Goal: Task Accomplishment & Management: Use online tool/utility

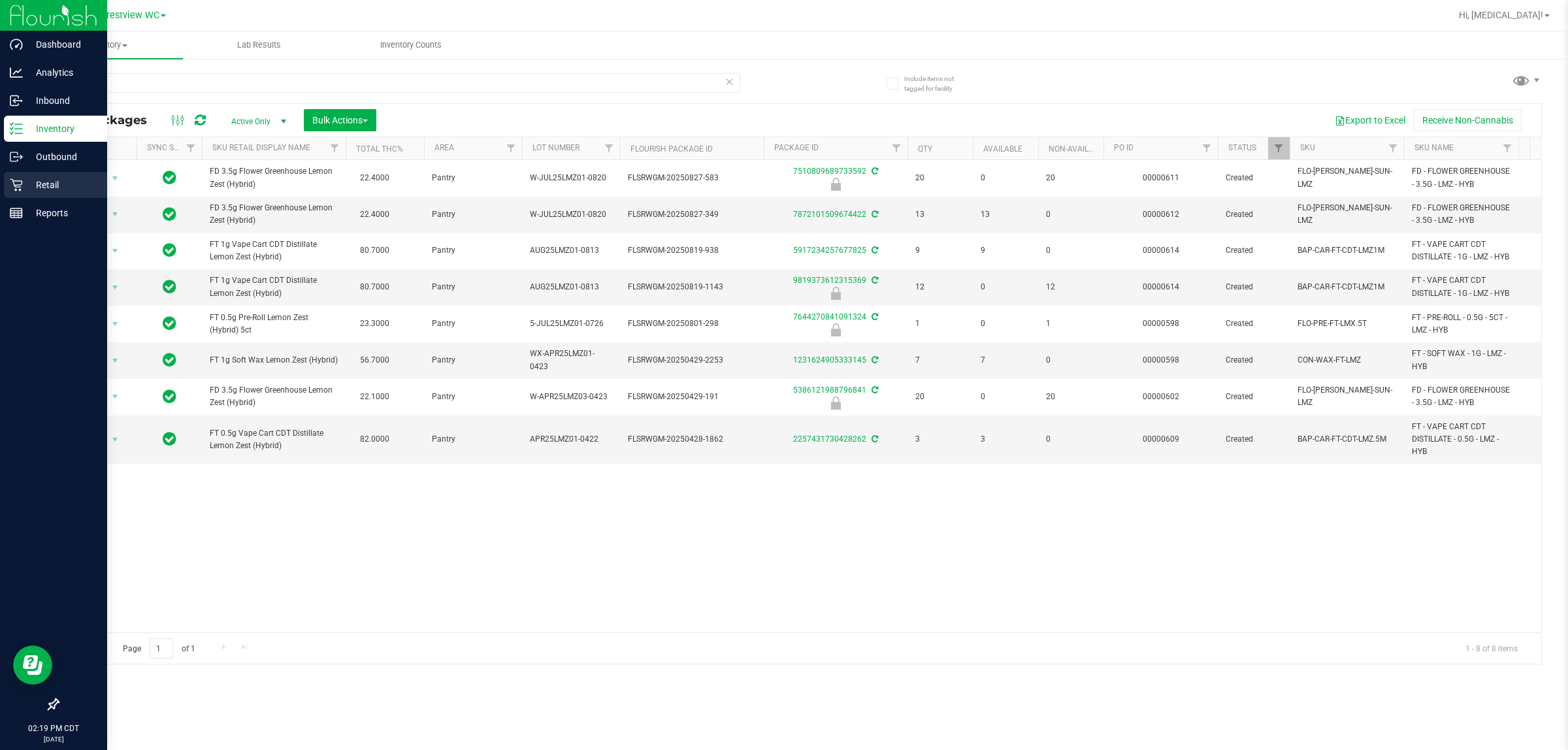
click at [24, 183] on p "Retail" at bounding box center [62, 185] width 79 height 15
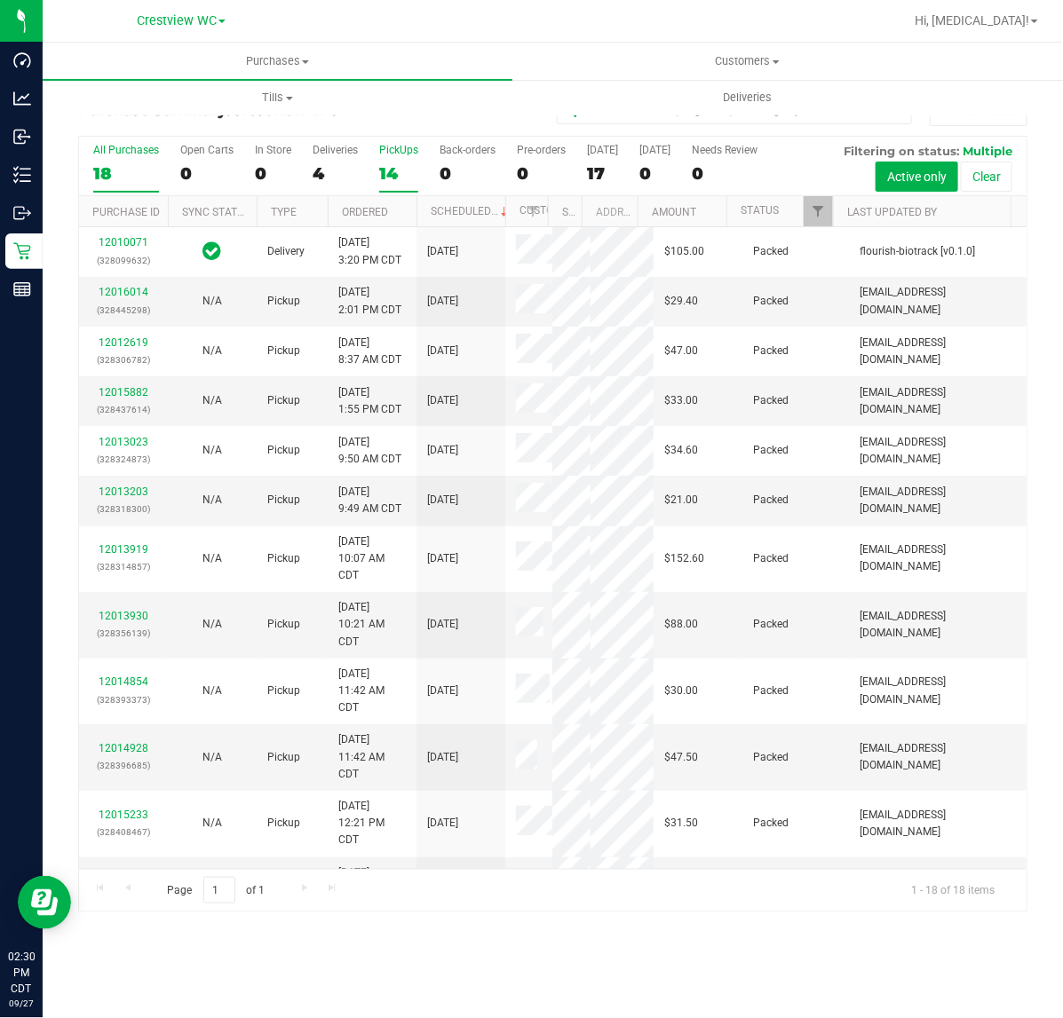
click at [400, 166] on div "14" at bounding box center [398, 173] width 39 height 20
click at [0, 0] on input "PickUps 14" at bounding box center [0, 0] width 0 height 0
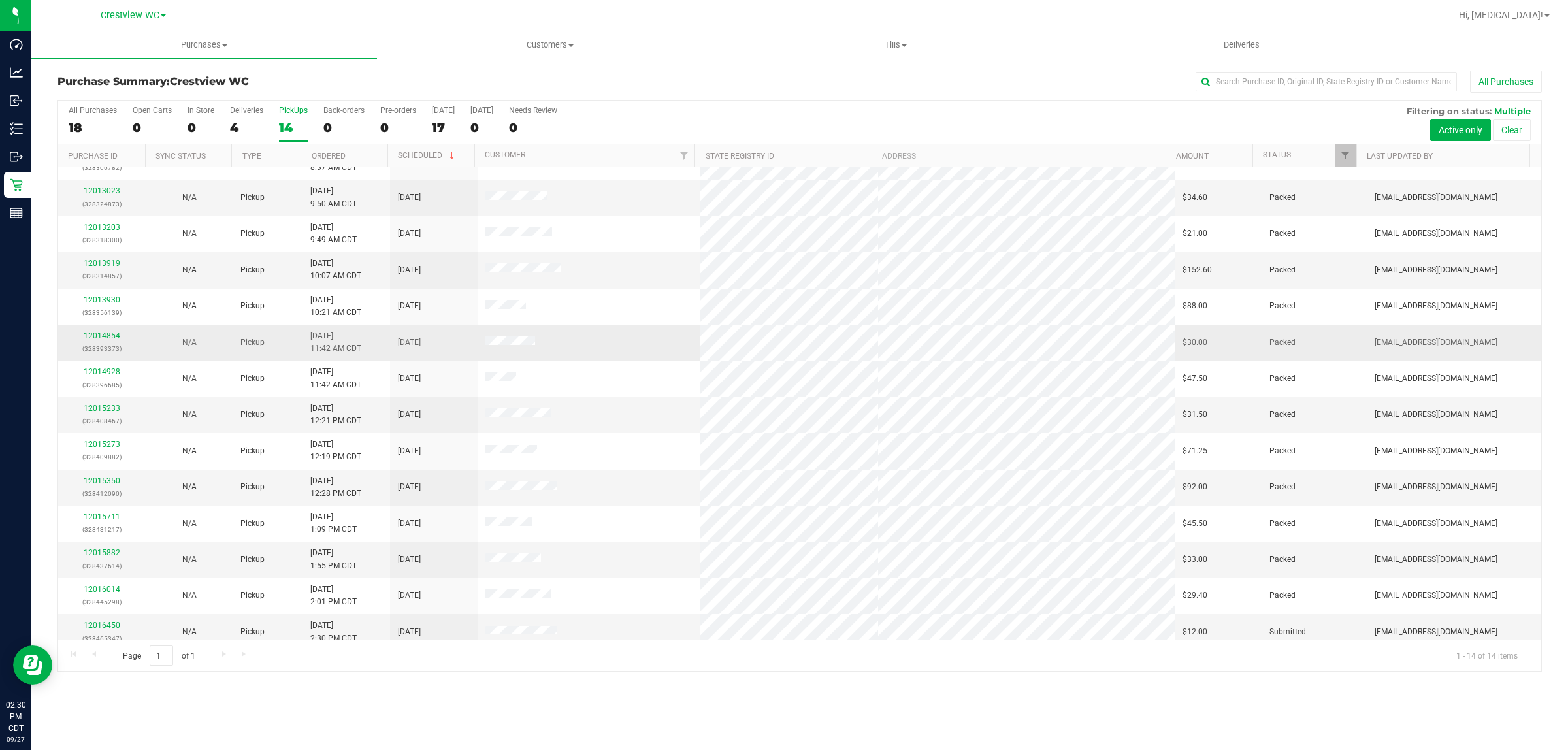
scroll to position [35, 0]
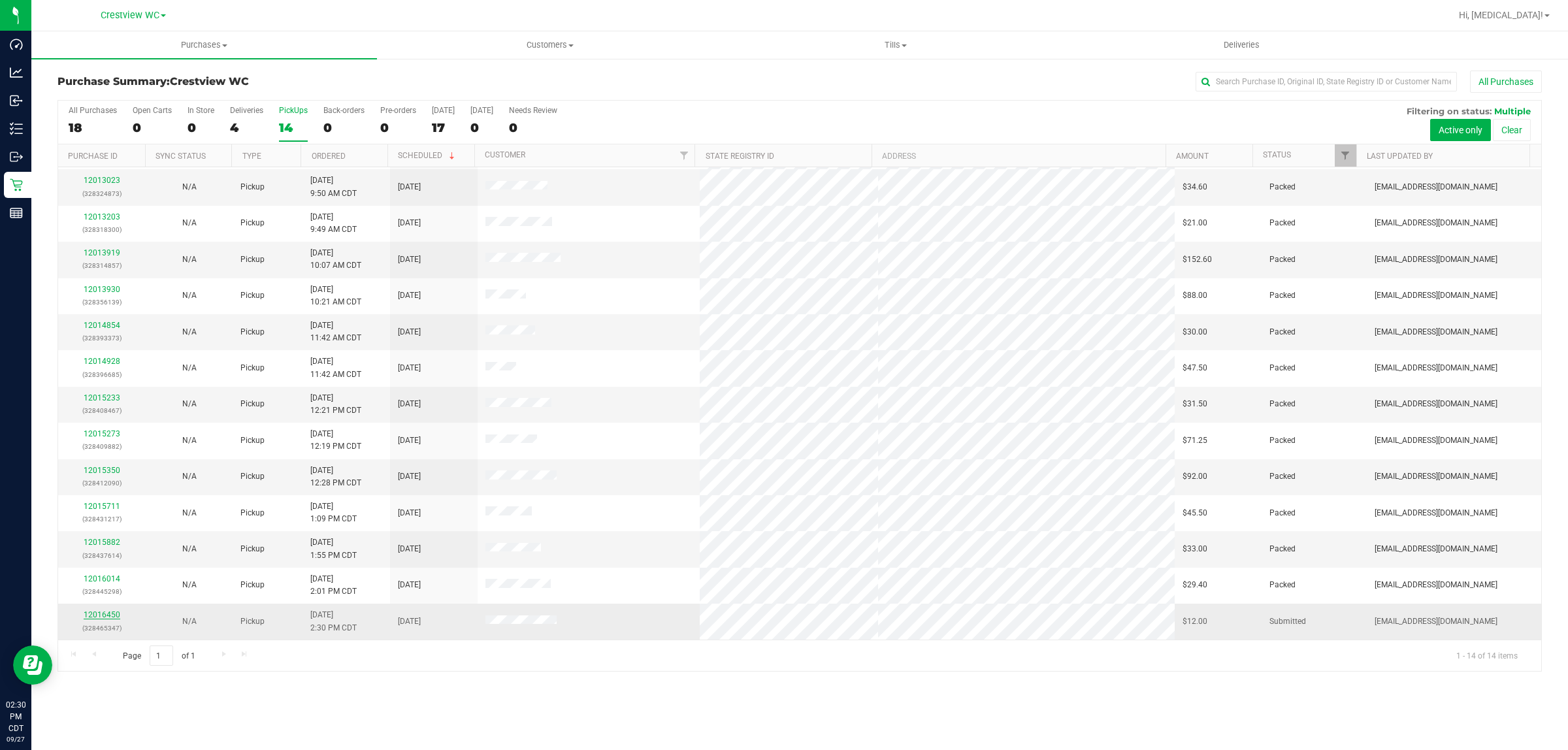
click at [99, 620] on link "12016450" at bounding box center [102, 615] width 37 height 9
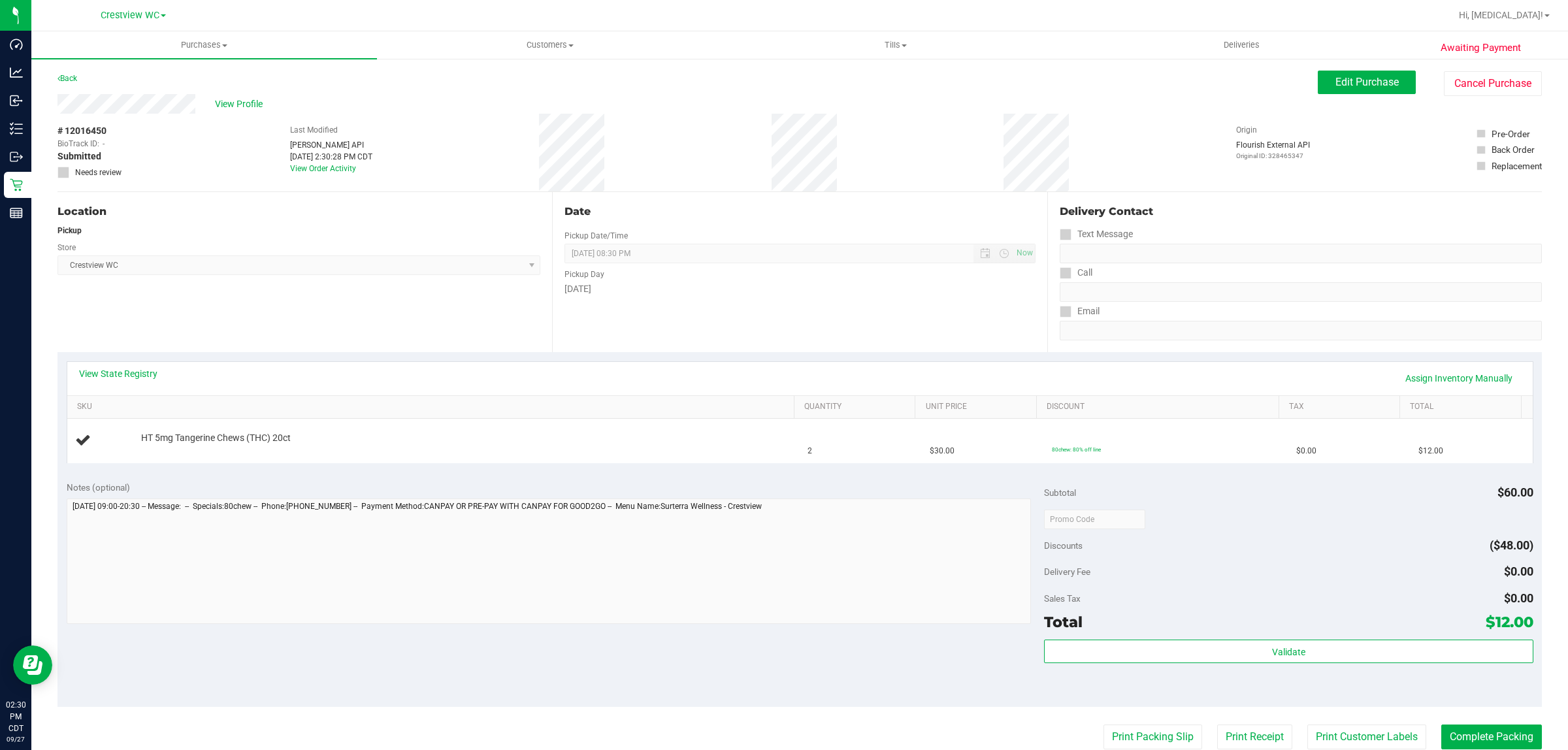
click at [127, 366] on div "View State Registry Assign Inventory Manually" at bounding box center [799, 378] width 1465 height 33
click at [144, 381] on div "View State Registry Assign Inventory Manually" at bounding box center [799, 378] width 1441 height 22
click at [134, 381] on div "View State Registry Assign Inventory Manually" at bounding box center [799, 378] width 1441 height 22
click at [134, 375] on link "View State Registry" at bounding box center [118, 374] width 79 height 13
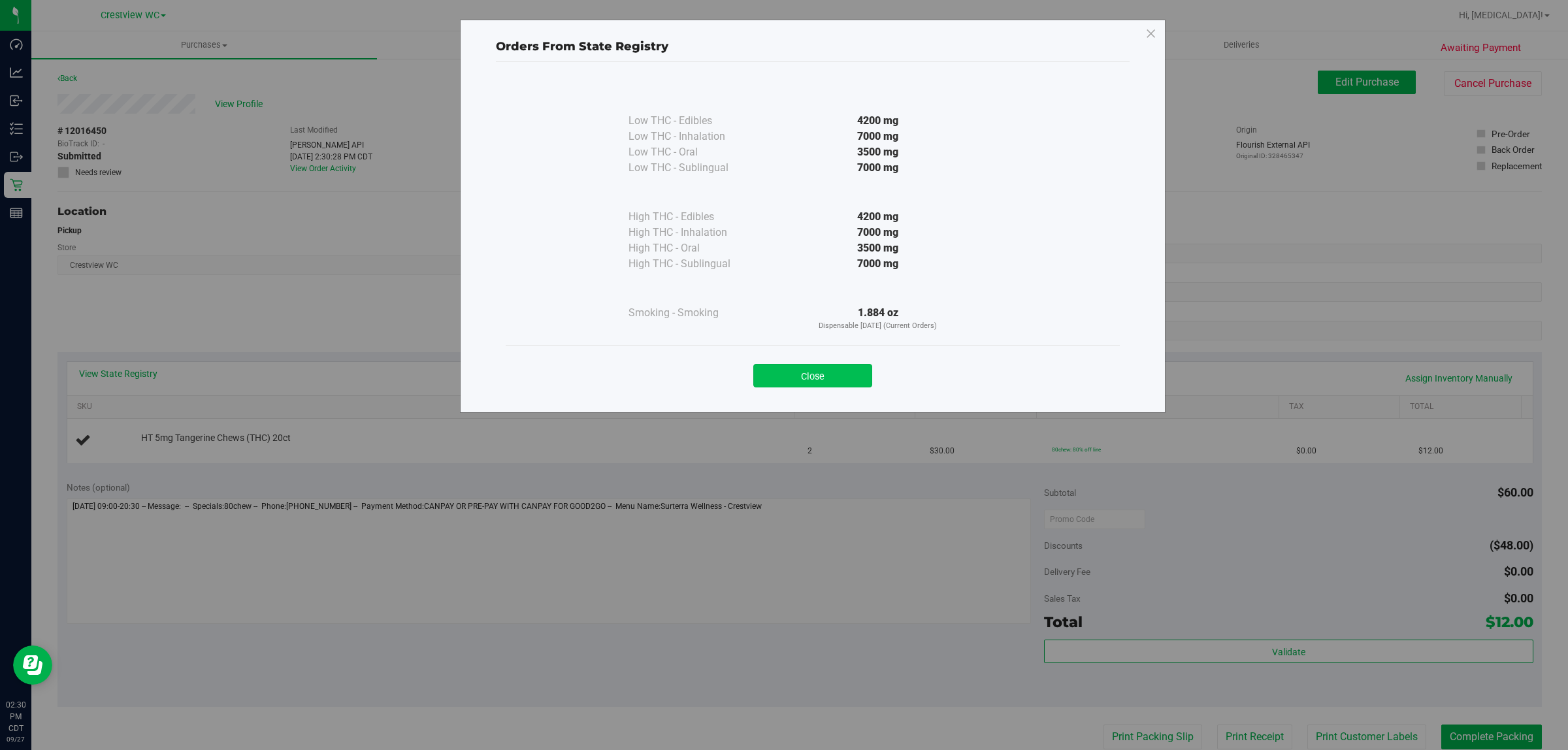
click at [781, 382] on button "Close" at bounding box center [813, 375] width 119 height 24
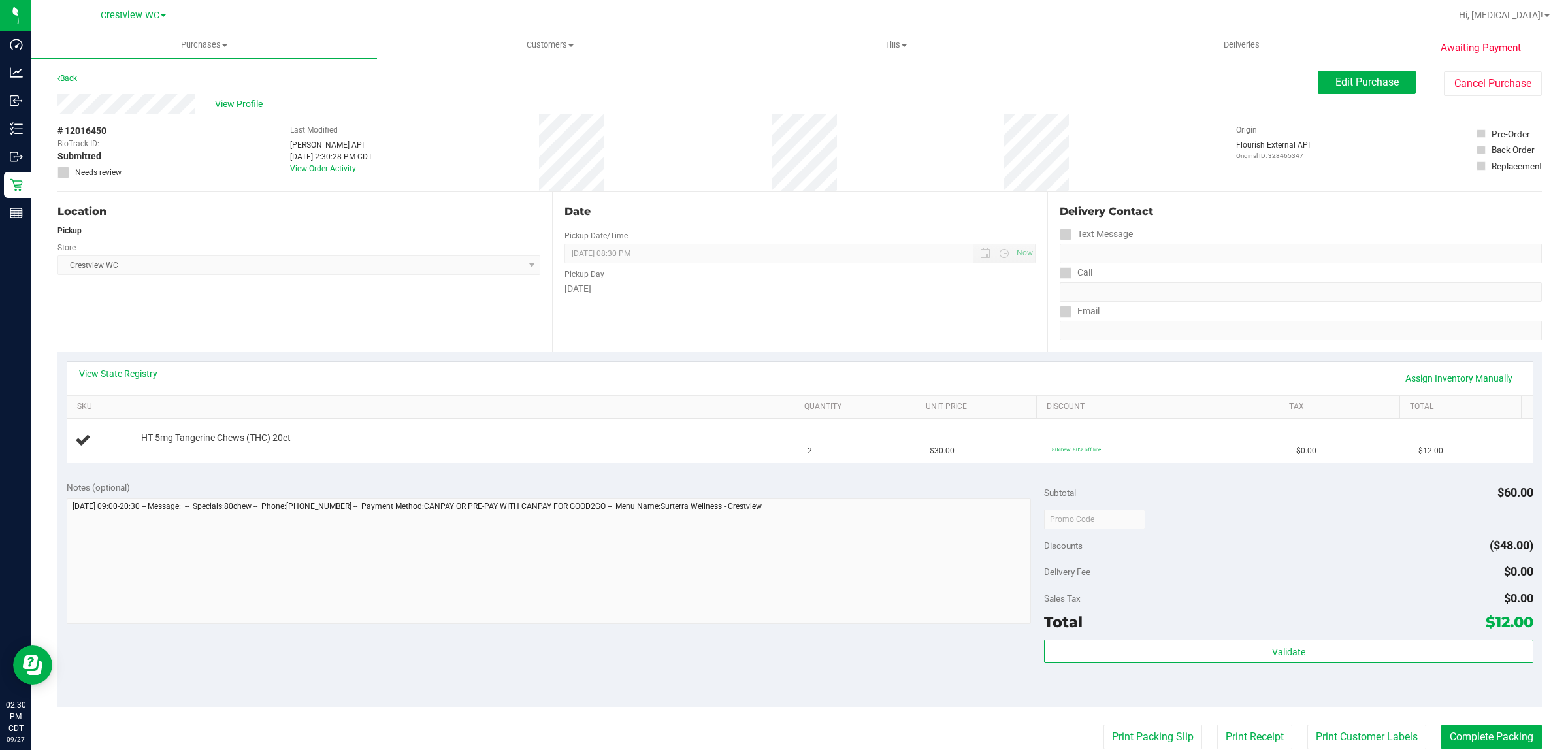
click at [451, 375] on div "View State Registry Assign Inventory Manually" at bounding box center [799, 378] width 1441 height 22
click at [449, 371] on div "View State Registry Assign Inventory Manually" at bounding box center [799, 378] width 1441 height 22
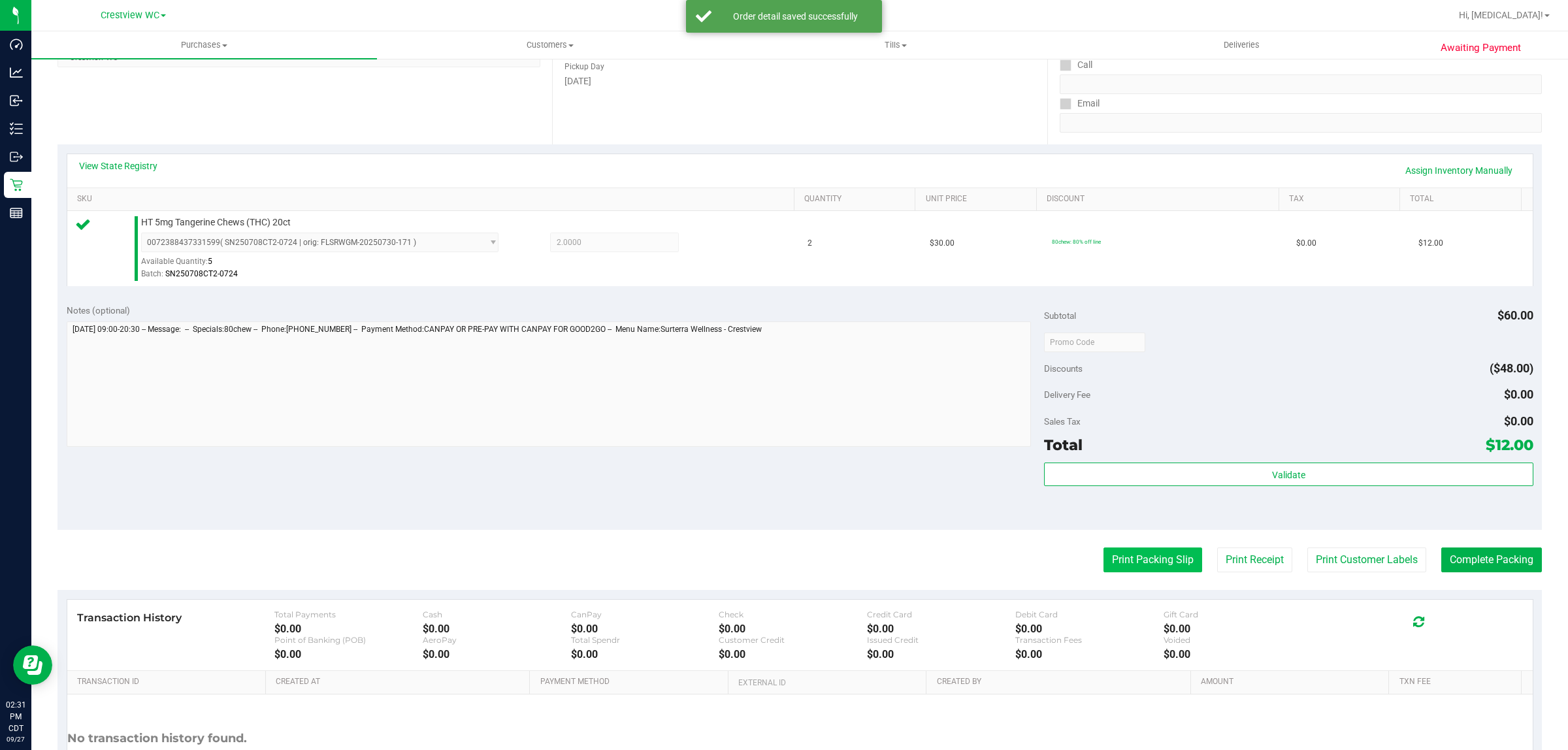
scroll to position [317, 0]
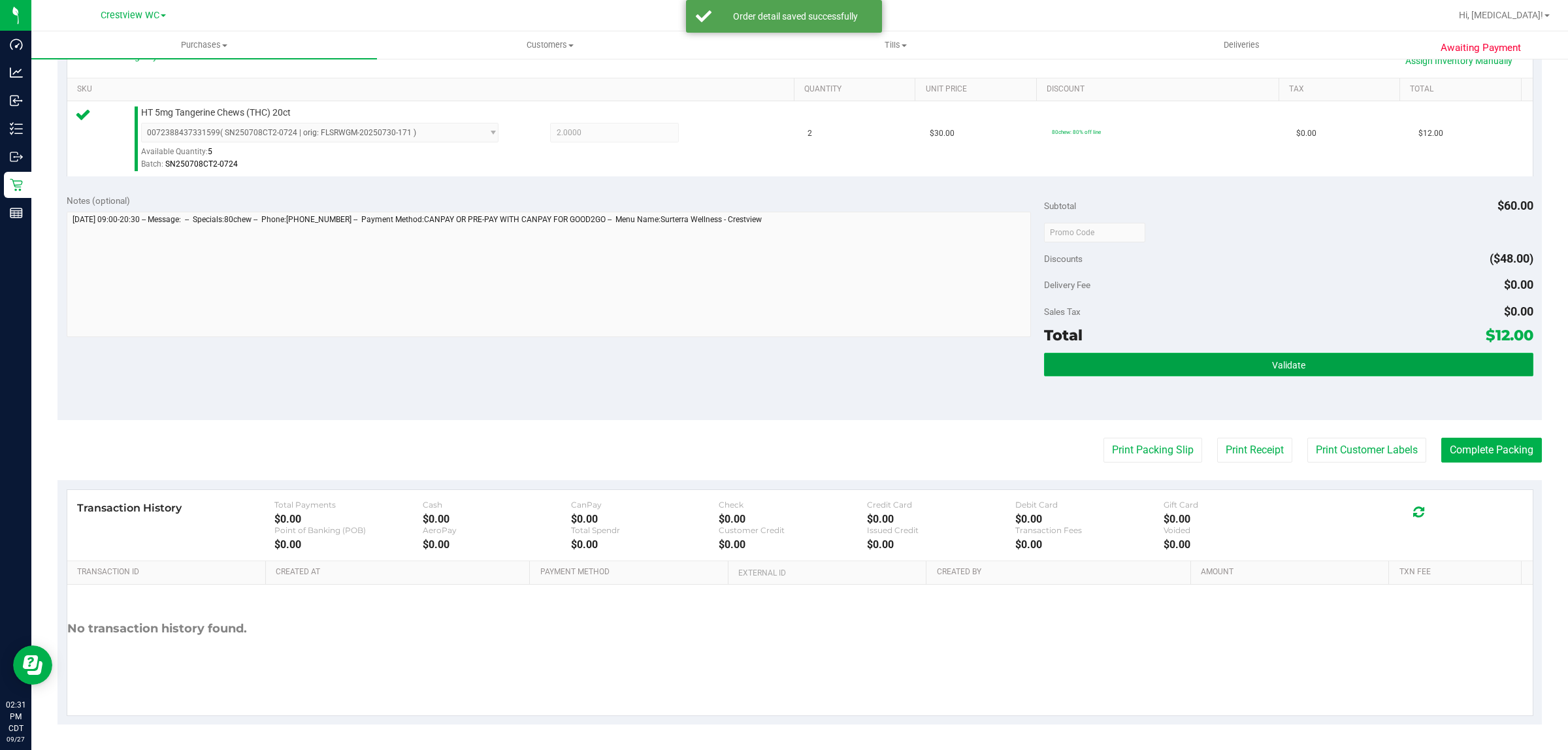
click at [781, 370] on button "Validate" at bounding box center [1288, 364] width 489 height 24
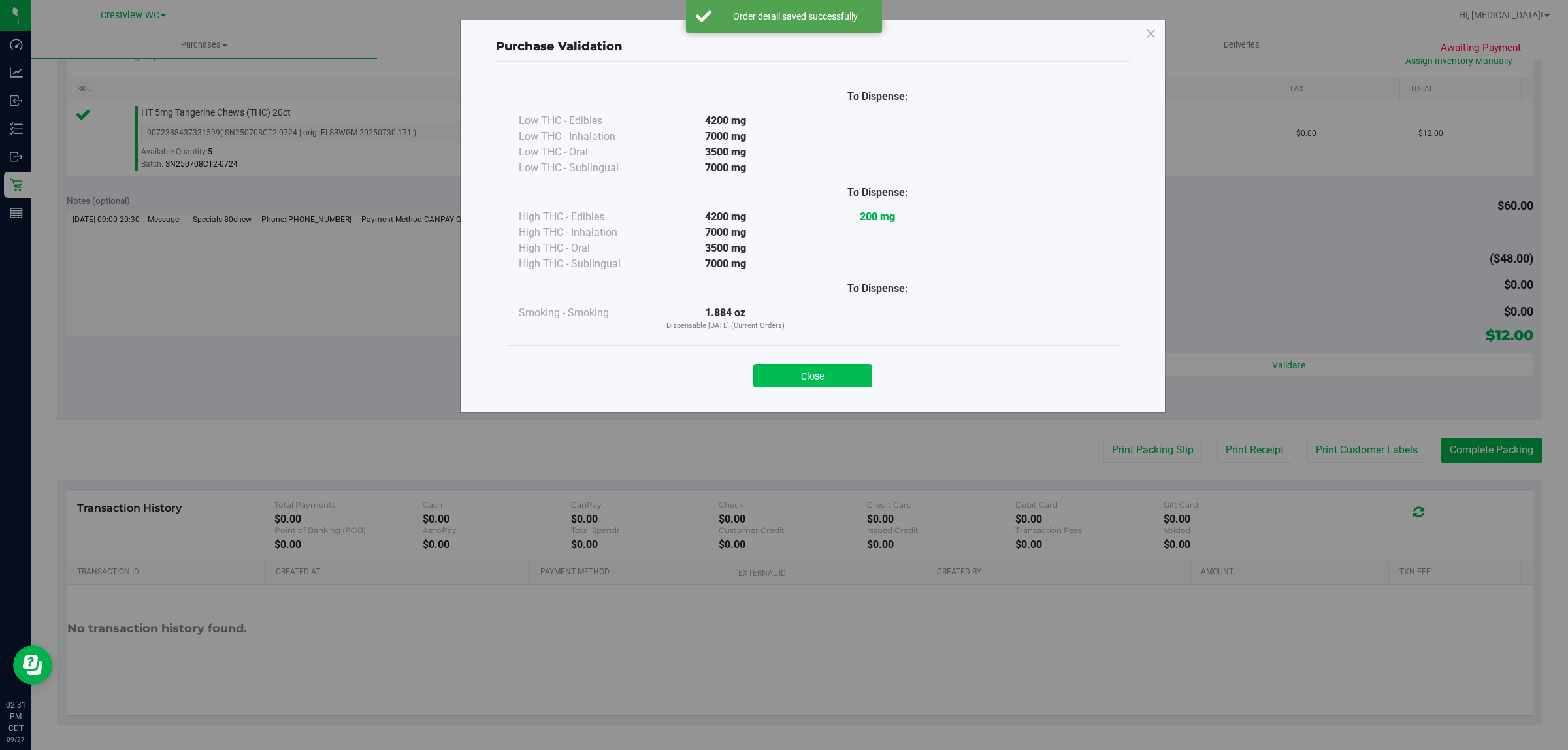
click at [781, 373] on button "Close" at bounding box center [813, 375] width 119 height 24
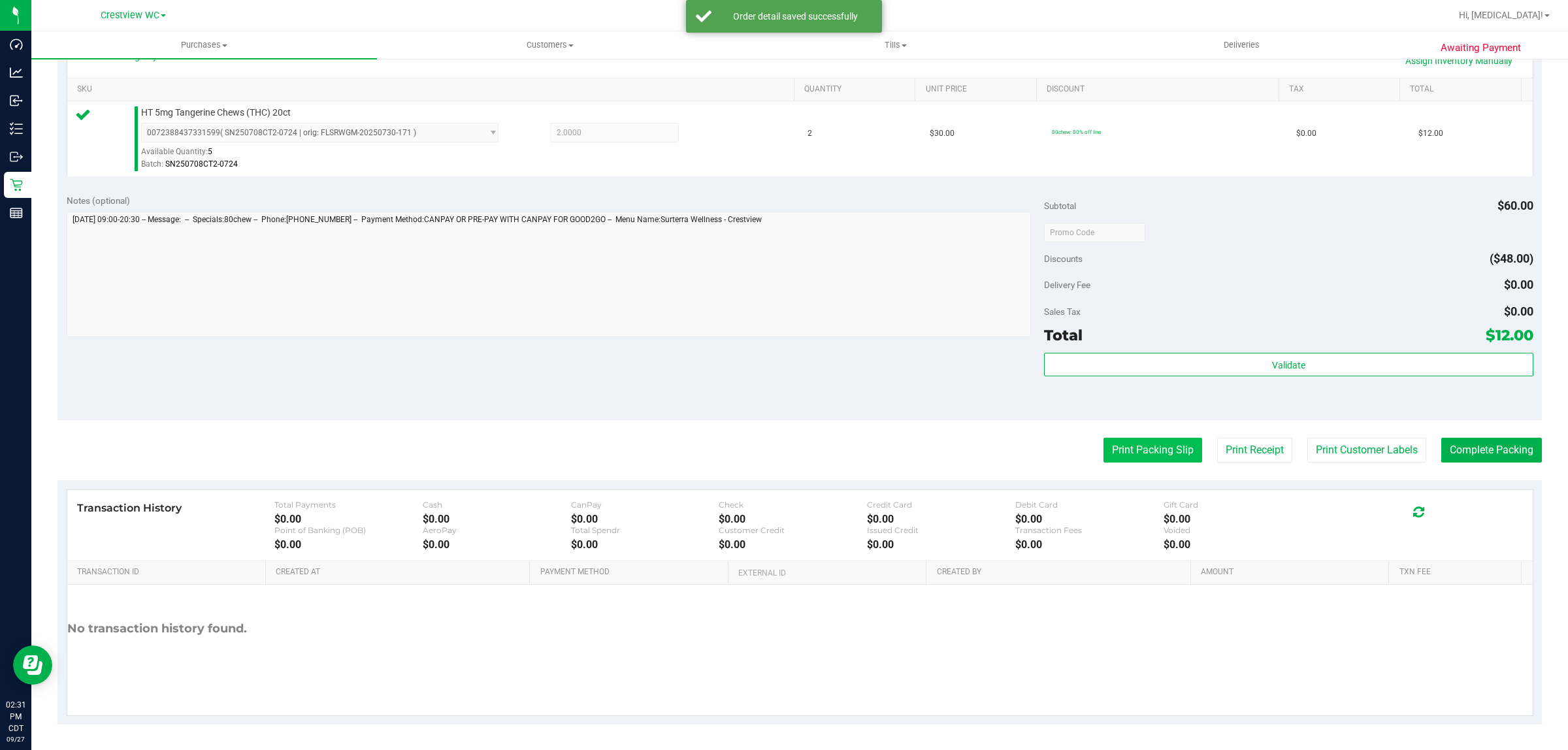
click at [781, 445] on button "Print Packing Slip" at bounding box center [1152, 450] width 99 height 25
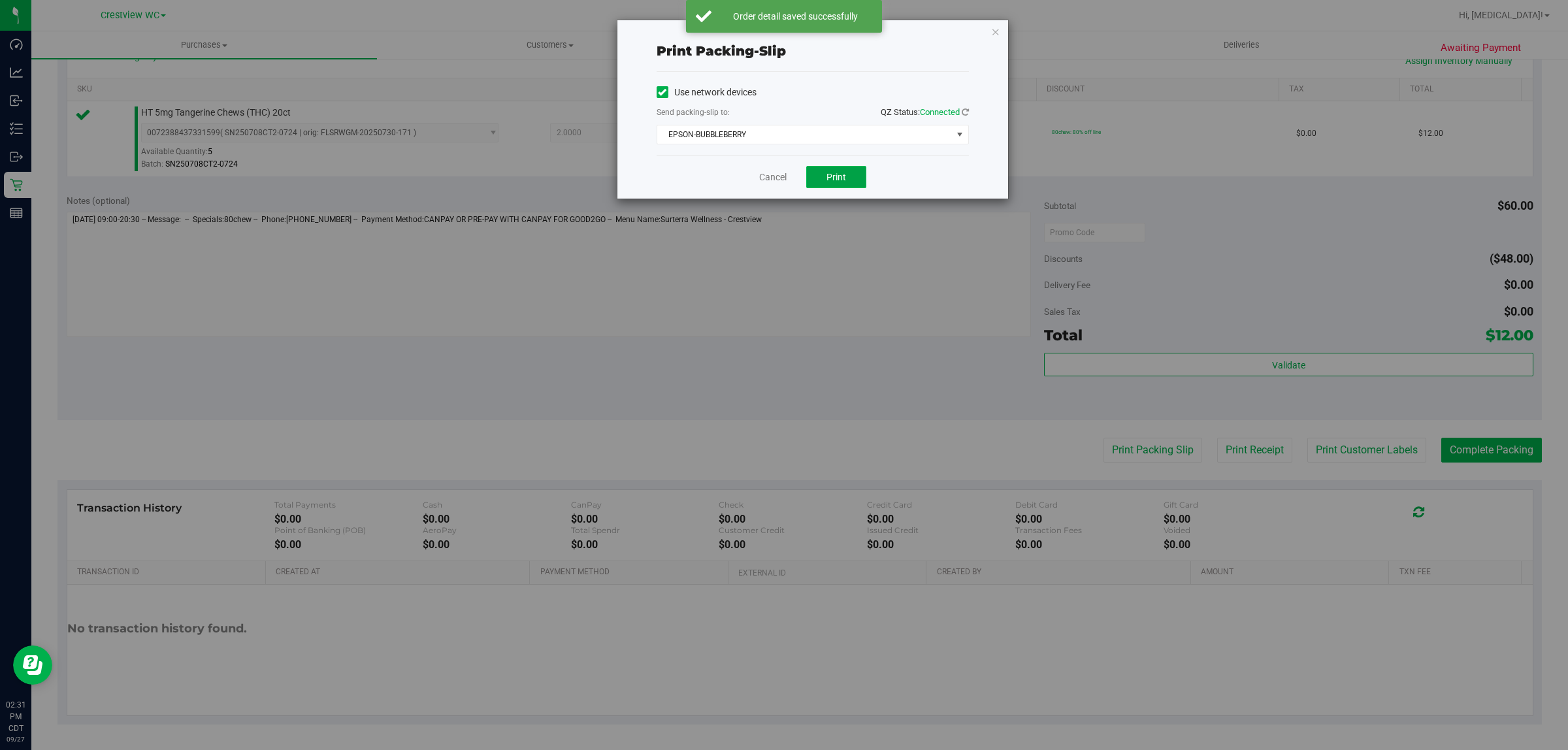
click at [781, 177] on span "Print" at bounding box center [836, 177] width 20 height 10
click at [778, 175] on link "Cancel" at bounding box center [773, 177] width 27 height 14
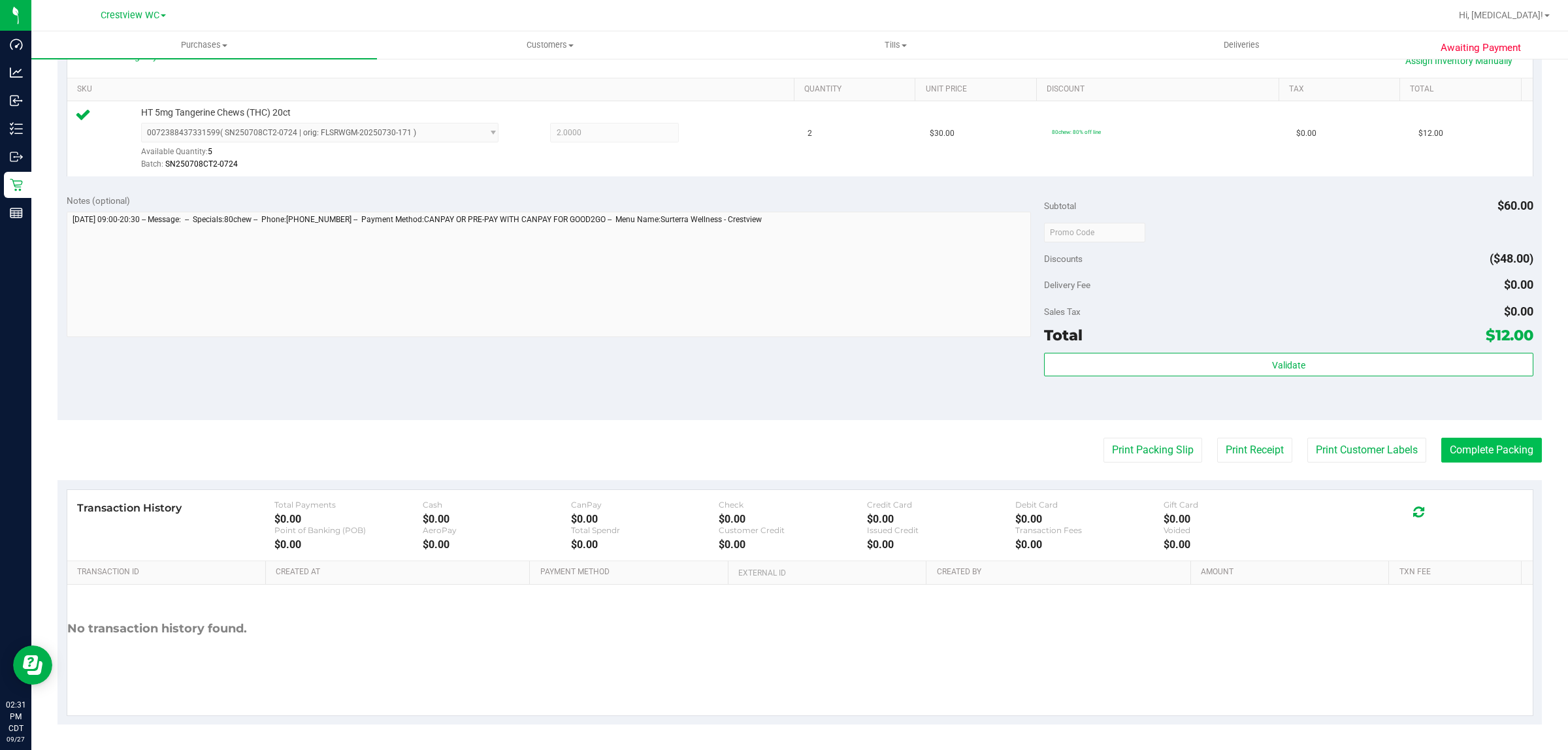
click at [781, 451] on button "Complete Packing" at bounding box center [1491, 450] width 101 height 25
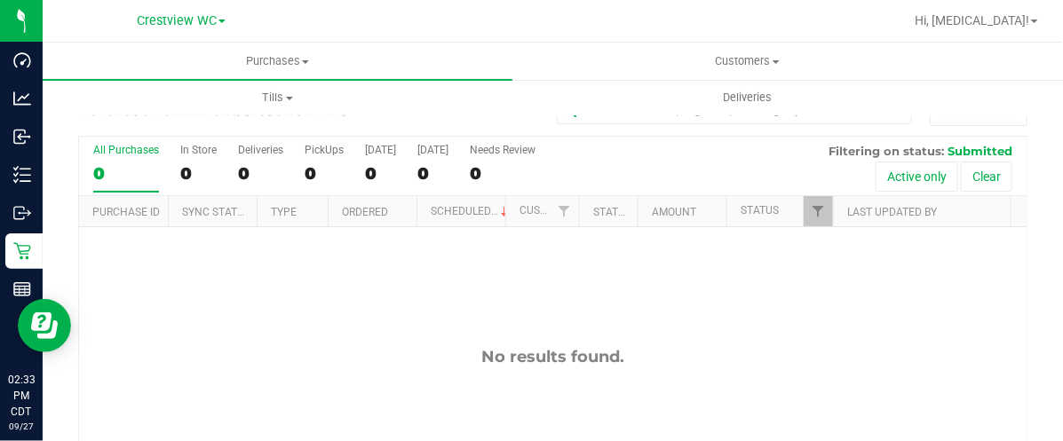
drag, startPoint x: 464, startPoint y: 336, endPoint x: 441, endPoint y: 410, distance: 78.1
click at [464, 336] on div "No results found." at bounding box center [552, 426] width 947 height 398
drag, startPoint x: 450, startPoint y: 439, endPoint x: 450, endPoint y: 542, distance: 102.1
click at [450, 441] on html "Dashboard Analytics Inbound Inventory Outbound Retail Reports 02:33 PM CDT 09/2…" at bounding box center [531, 220] width 1063 height 441
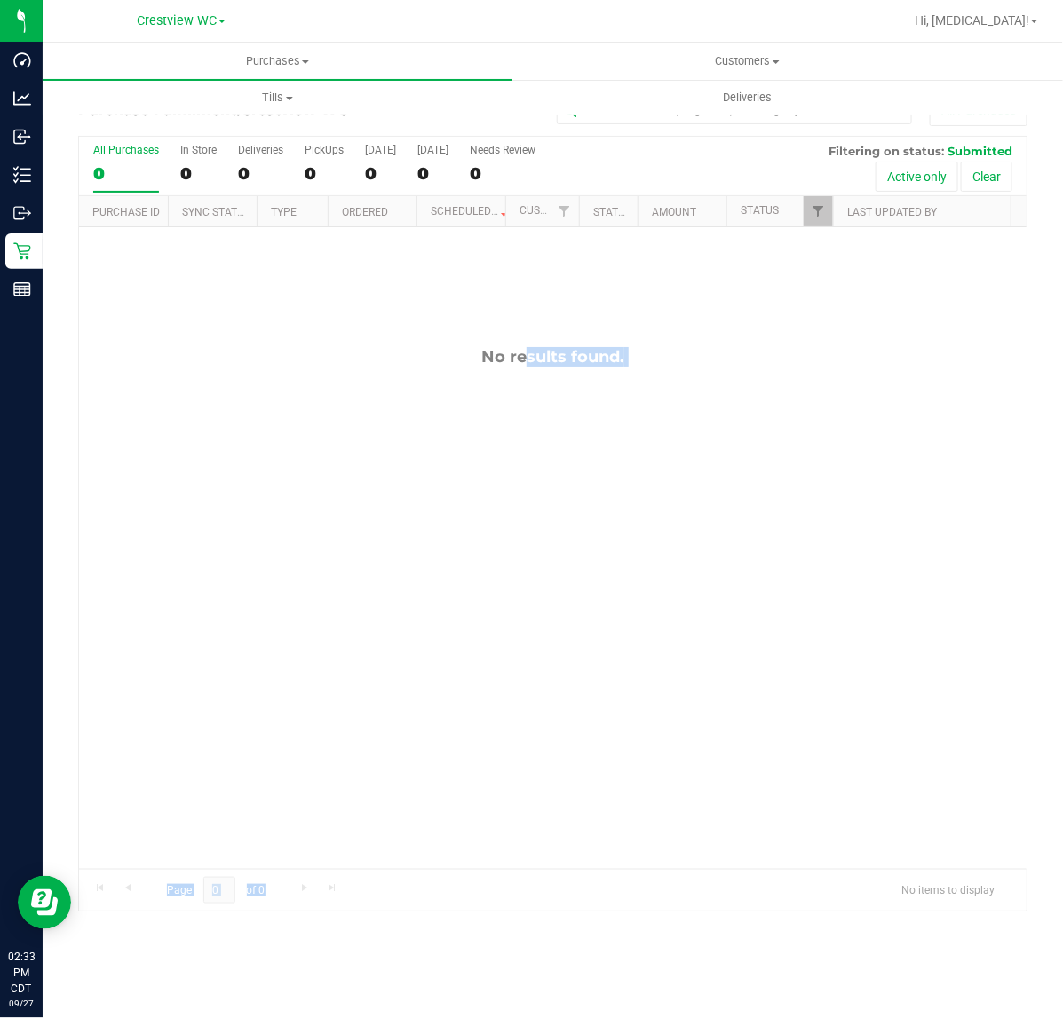
click at [459, 653] on div "No results found." at bounding box center [552, 608] width 947 height 762
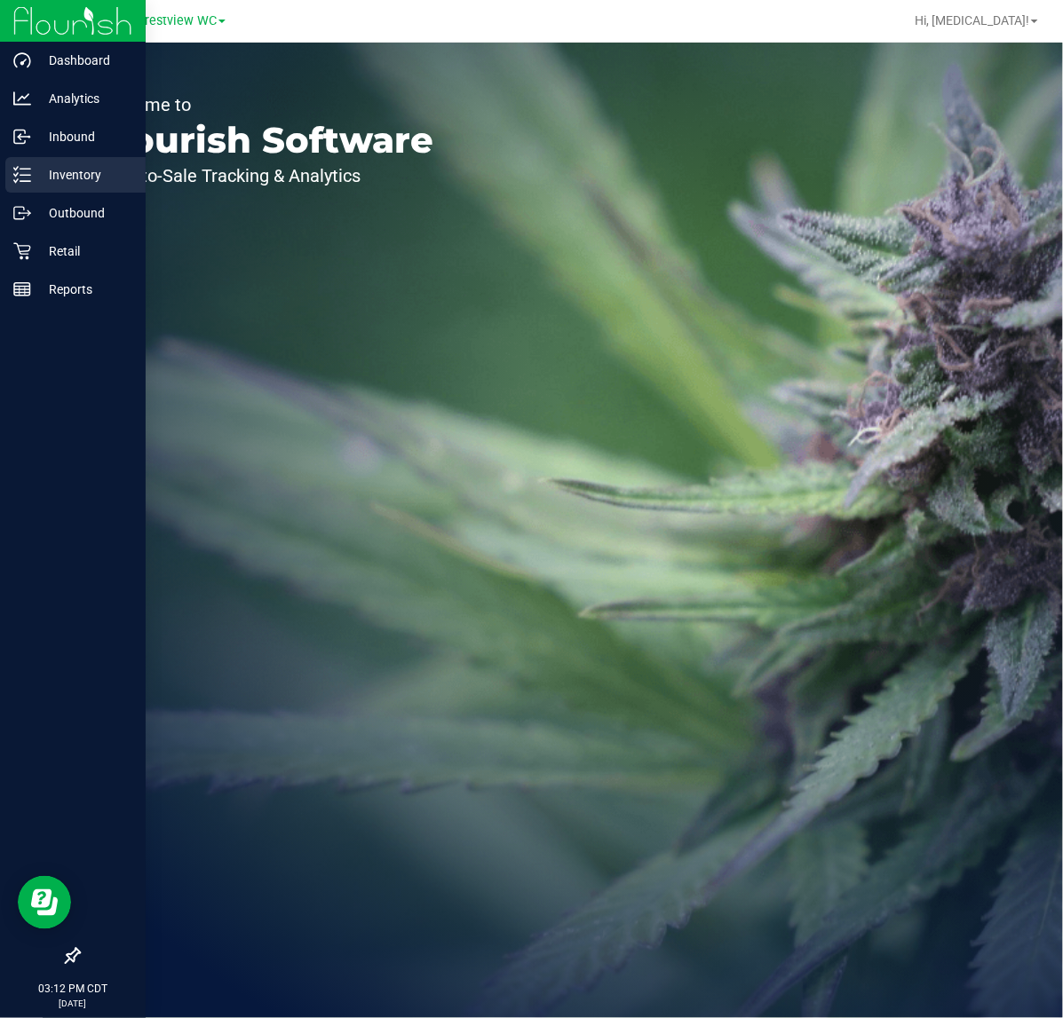
click at [19, 175] on icon at bounding box center [22, 175] width 18 height 18
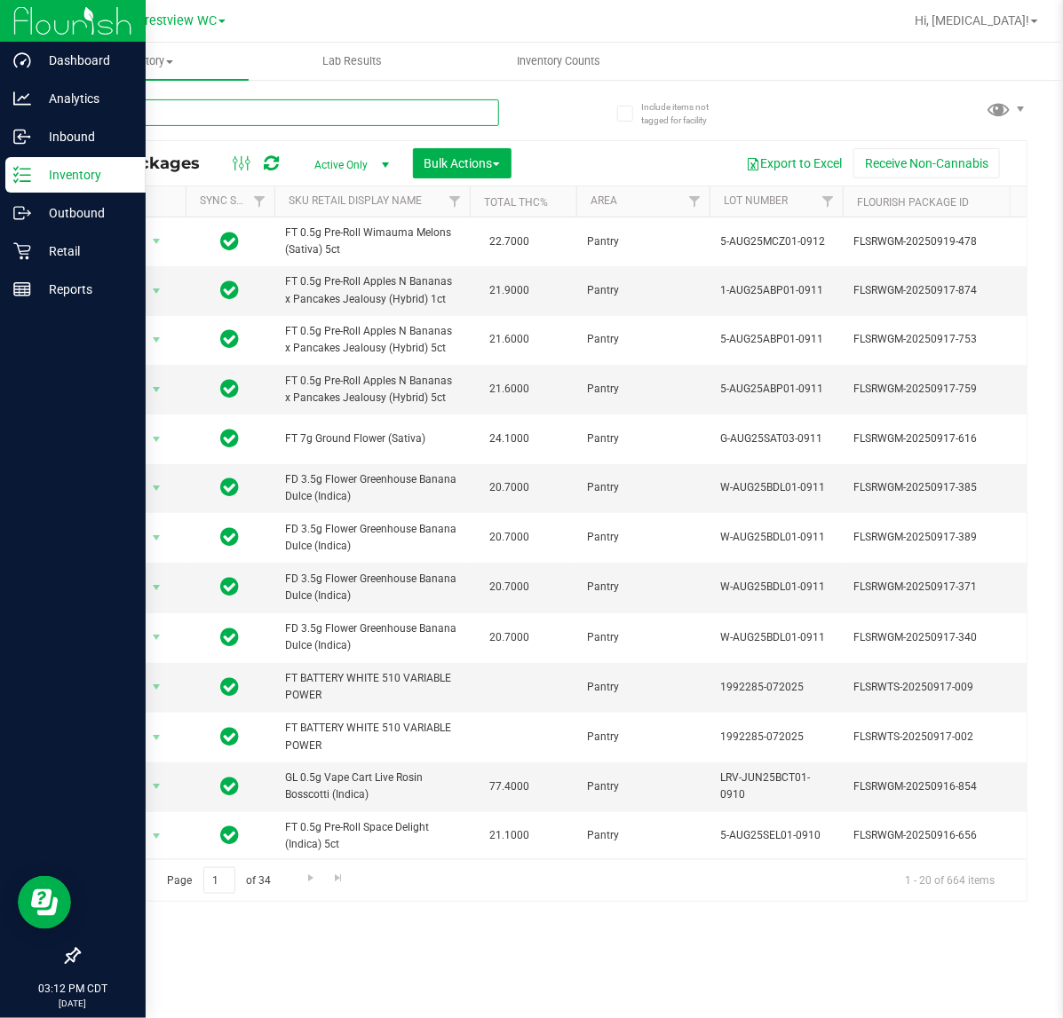
click at [280, 115] on input "text" at bounding box center [288, 112] width 421 height 27
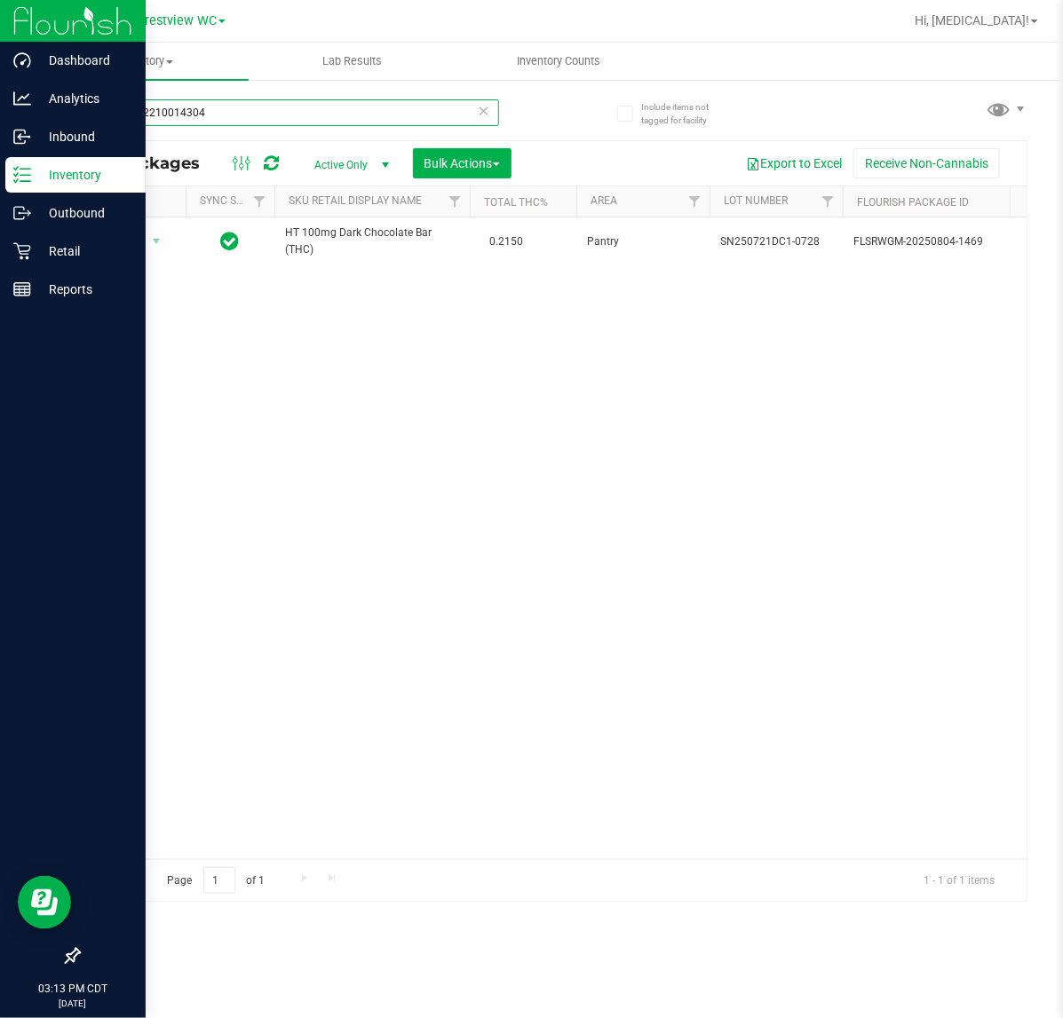
click at [282, 104] on input "0829452210014304" at bounding box center [288, 112] width 421 height 27
type input "9414993650956641"
click at [131, 241] on span "Action" at bounding box center [121, 242] width 48 height 25
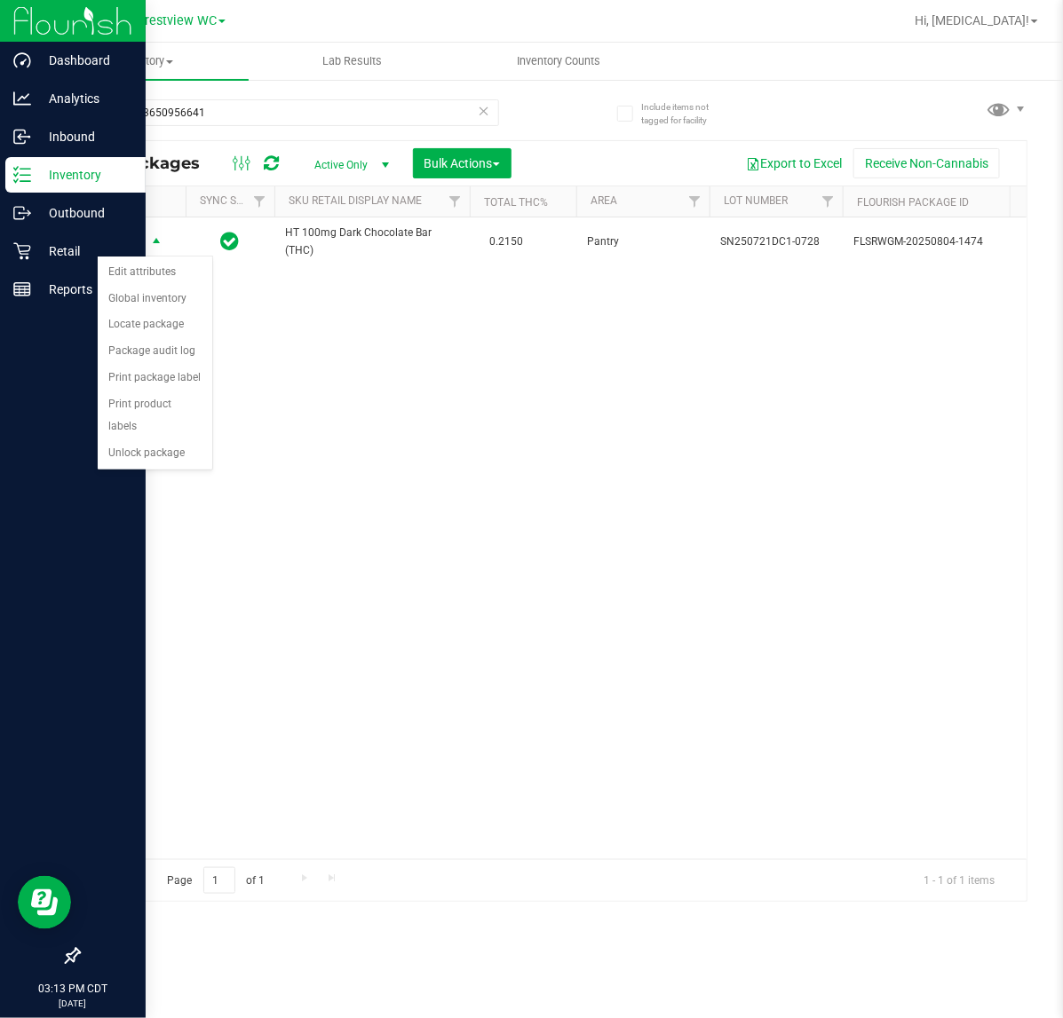
click at [114, 447] on div "Action Edit attributes Global inventory Locate package Package audit log Print …" at bounding box center [155, 364] width 116 height 216
click at [127, 440] on li "Unlock package" at bounding box center [155, 453] width 115 height 27
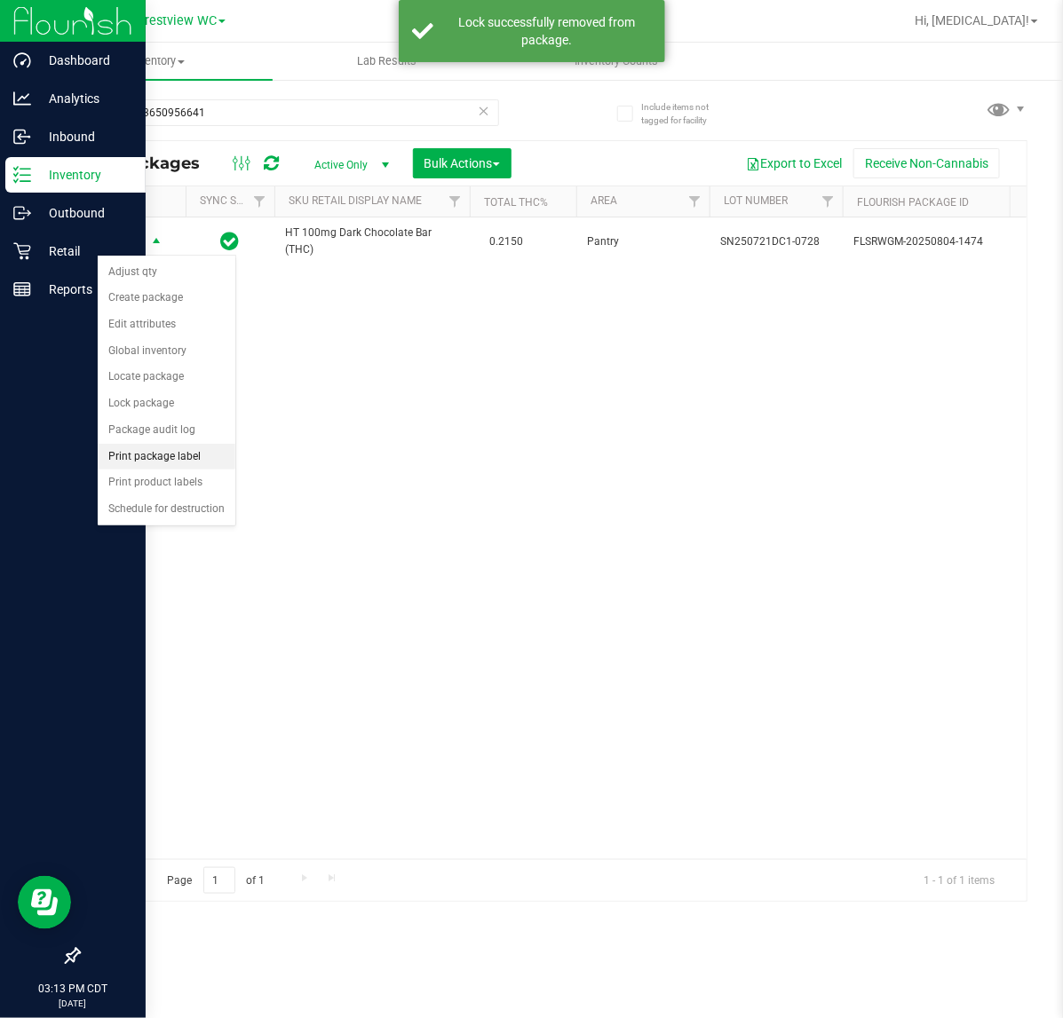
click at [170, 458] on li "Print package label" at bounding box center [167, 457] width 138 height 27
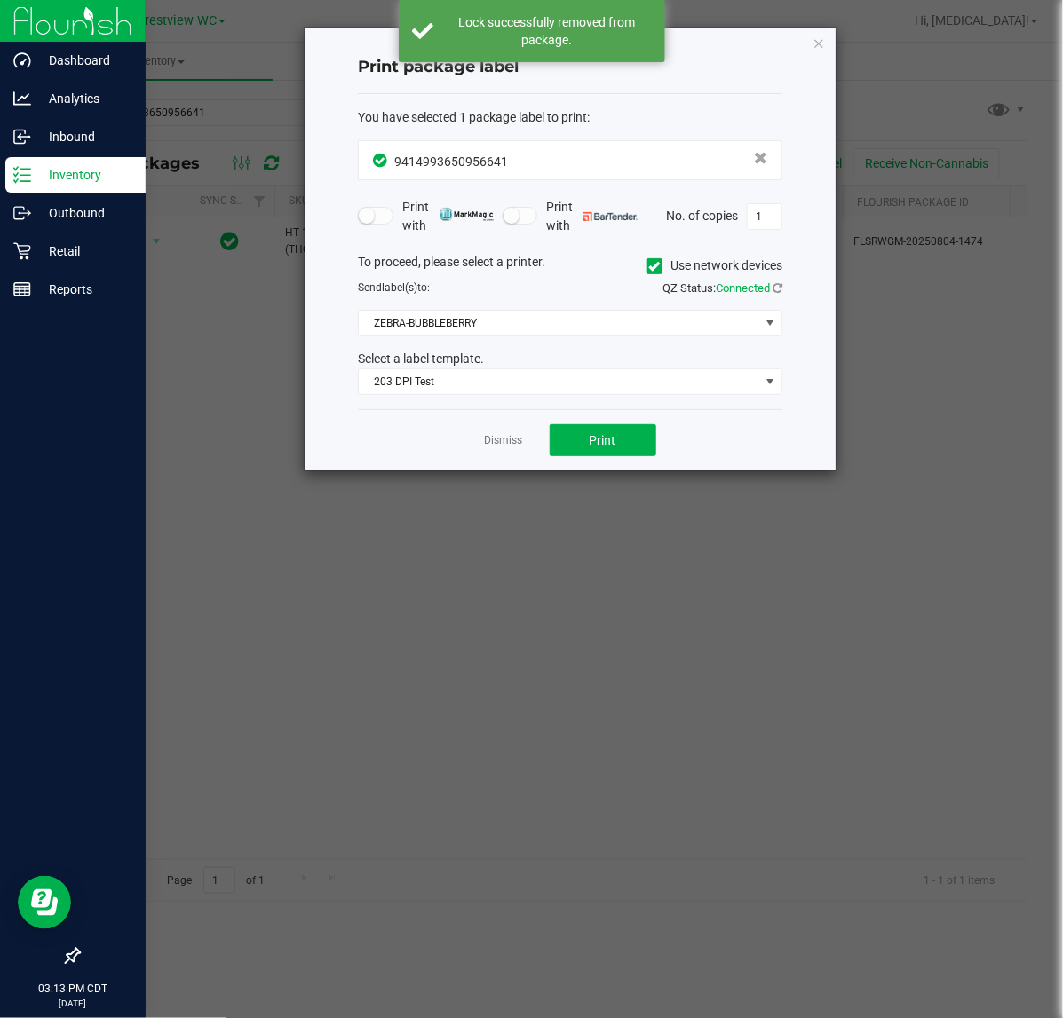
click at [597, 459] on div "Dismiss Print" at bounding box center [570, 439] width 424 height 61
click at [599, 445] on span "Print" at bounding box center [602, 440] width 27 height 14
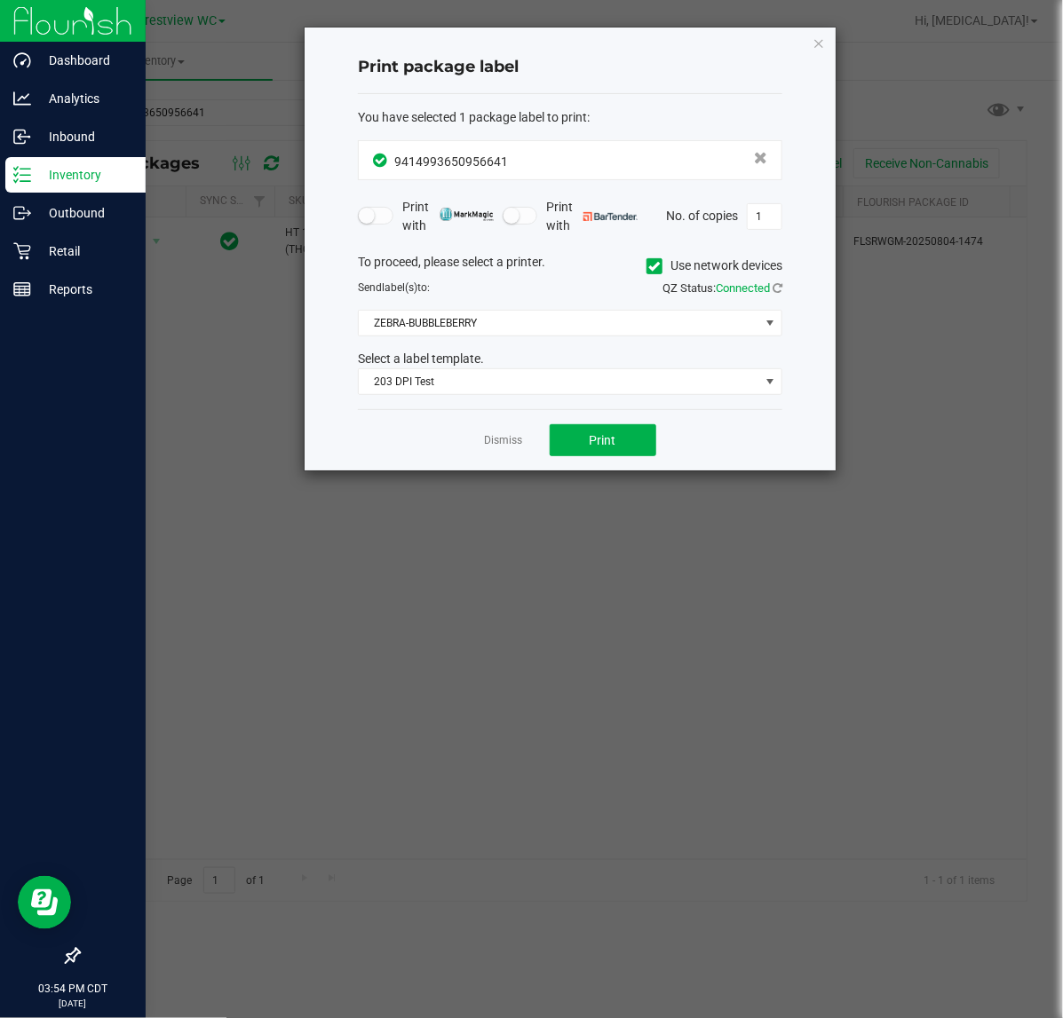
click at [510, 447] on link "Dismiss" at bounding box center [504, 440] width 38 height 15
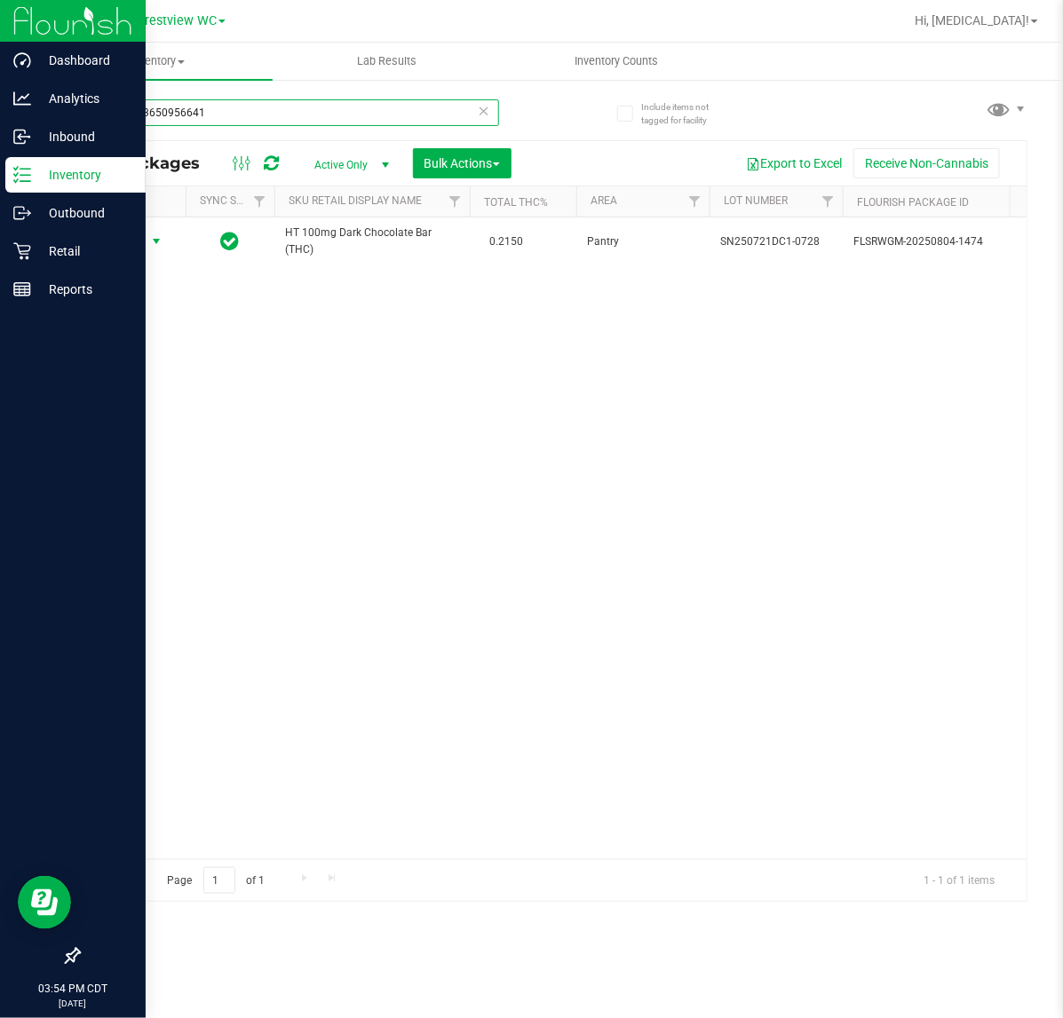
click at [320, 108] on input "9414993650956641" at bounding box center [288, 112] width 421 height 27
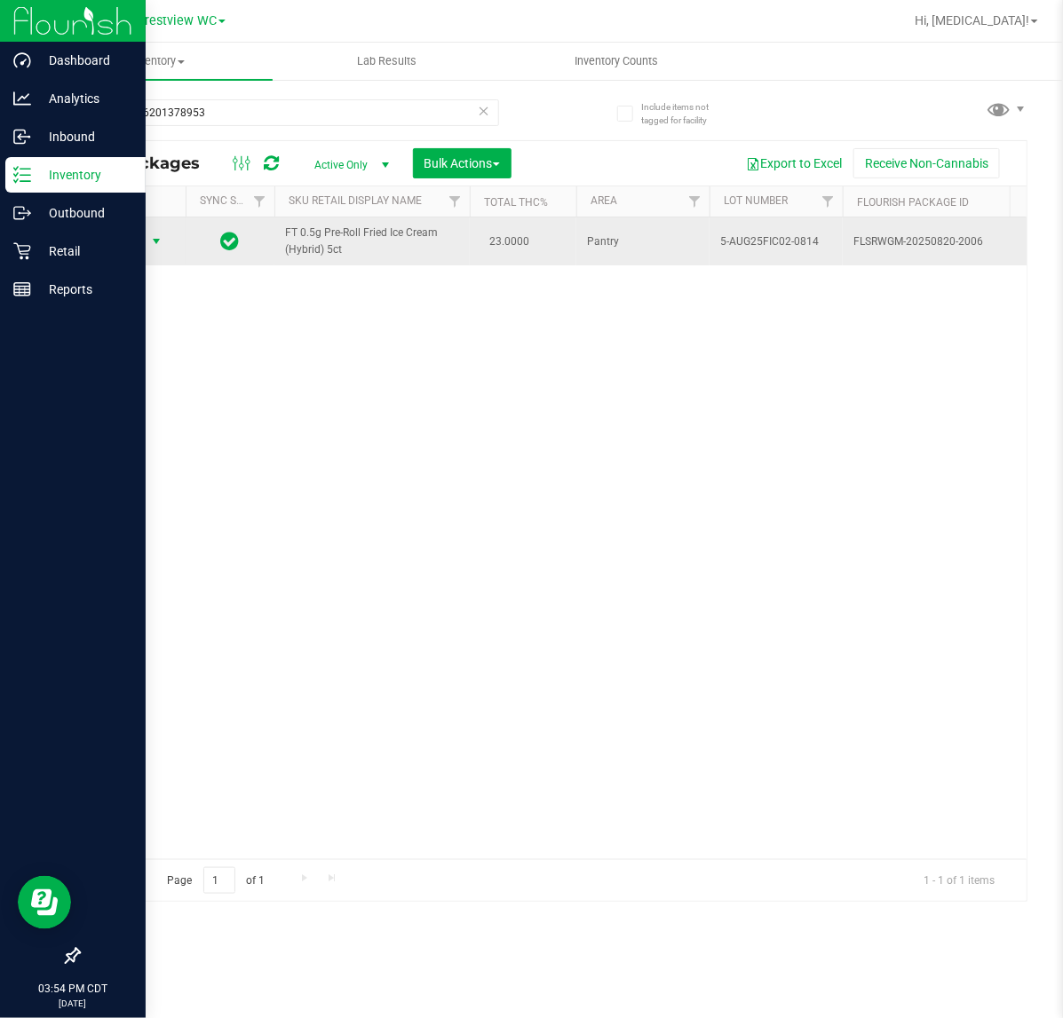
drag, startPoint x: 125, startPoint y: 242, endPoint x: 138, endPoint y: 241, distance: 13.3
click at [126, 241] on span "Action" at bounding box center [121, 241] width 48 height 25
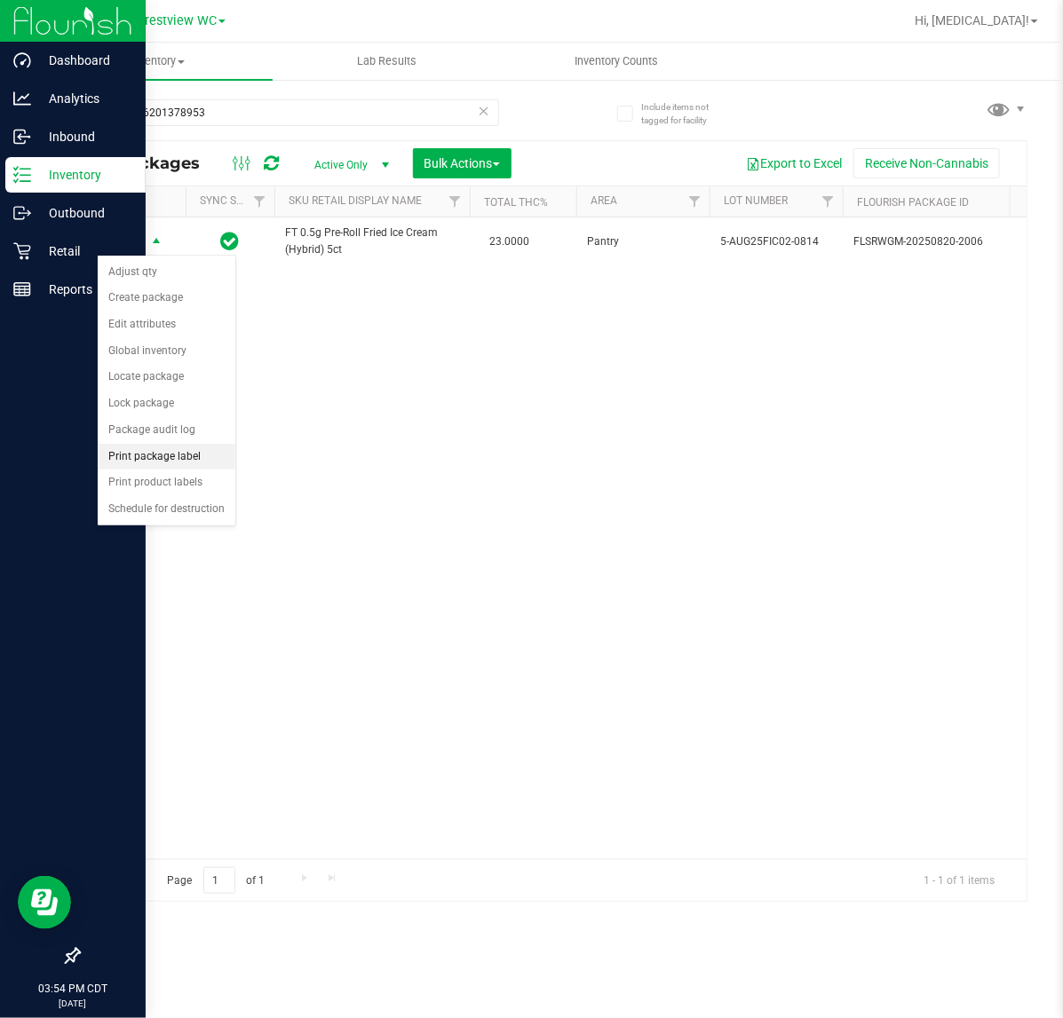
click at [194, 463] on li "Print package label" at bounding box center [167, 457] width 138 height 27
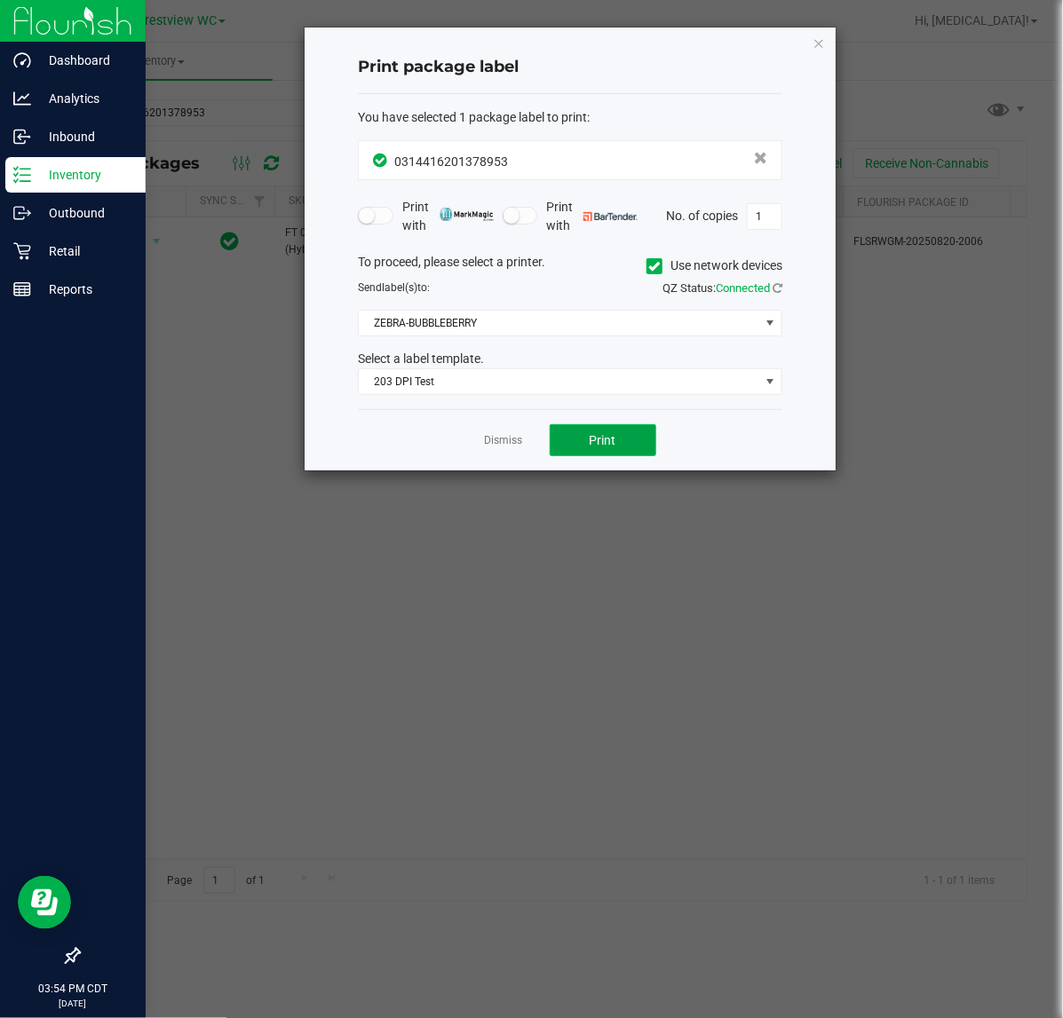
click at [602, 454] on button "Print" at bounding box center [603, 440] width 107 height 32
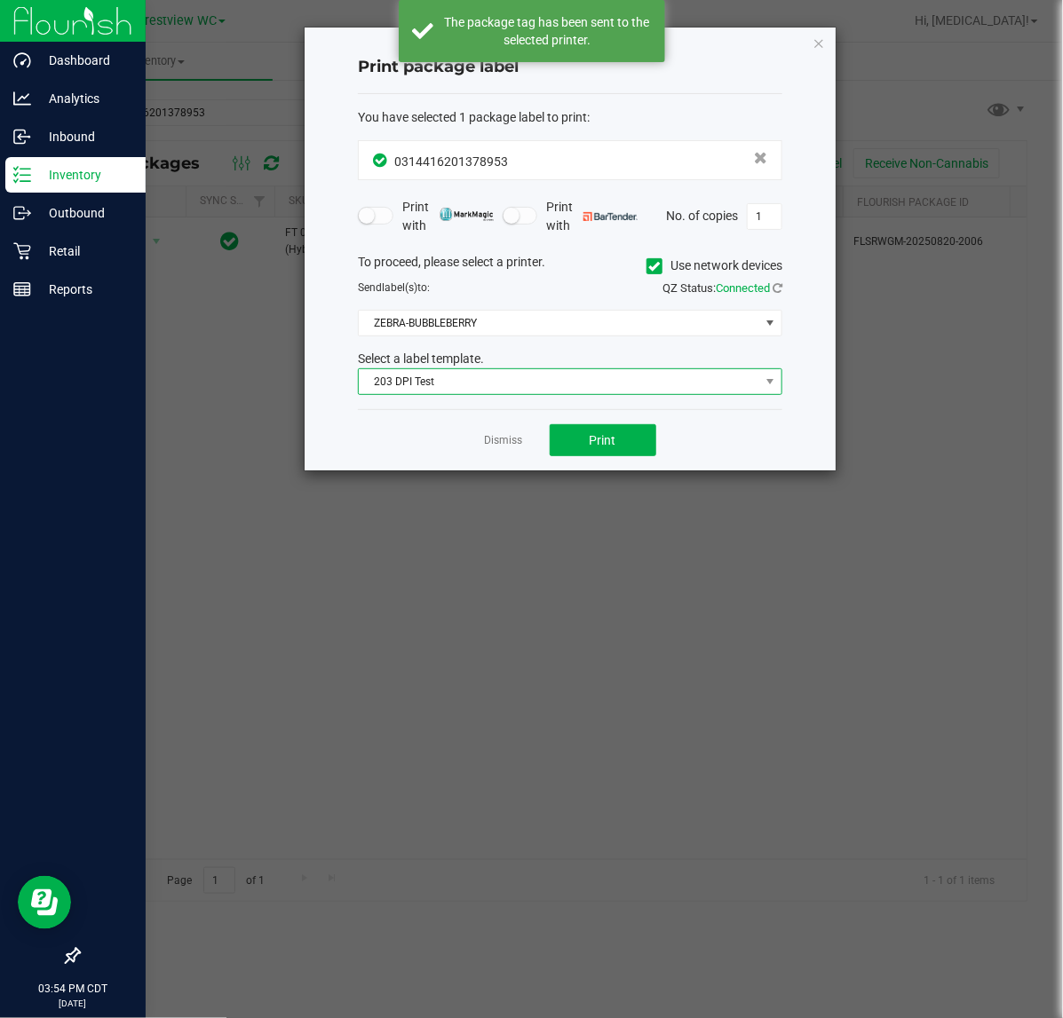
click at [512, 379] on span "203 DPI Test" at bounding box center [559, 381] width 400 height 25
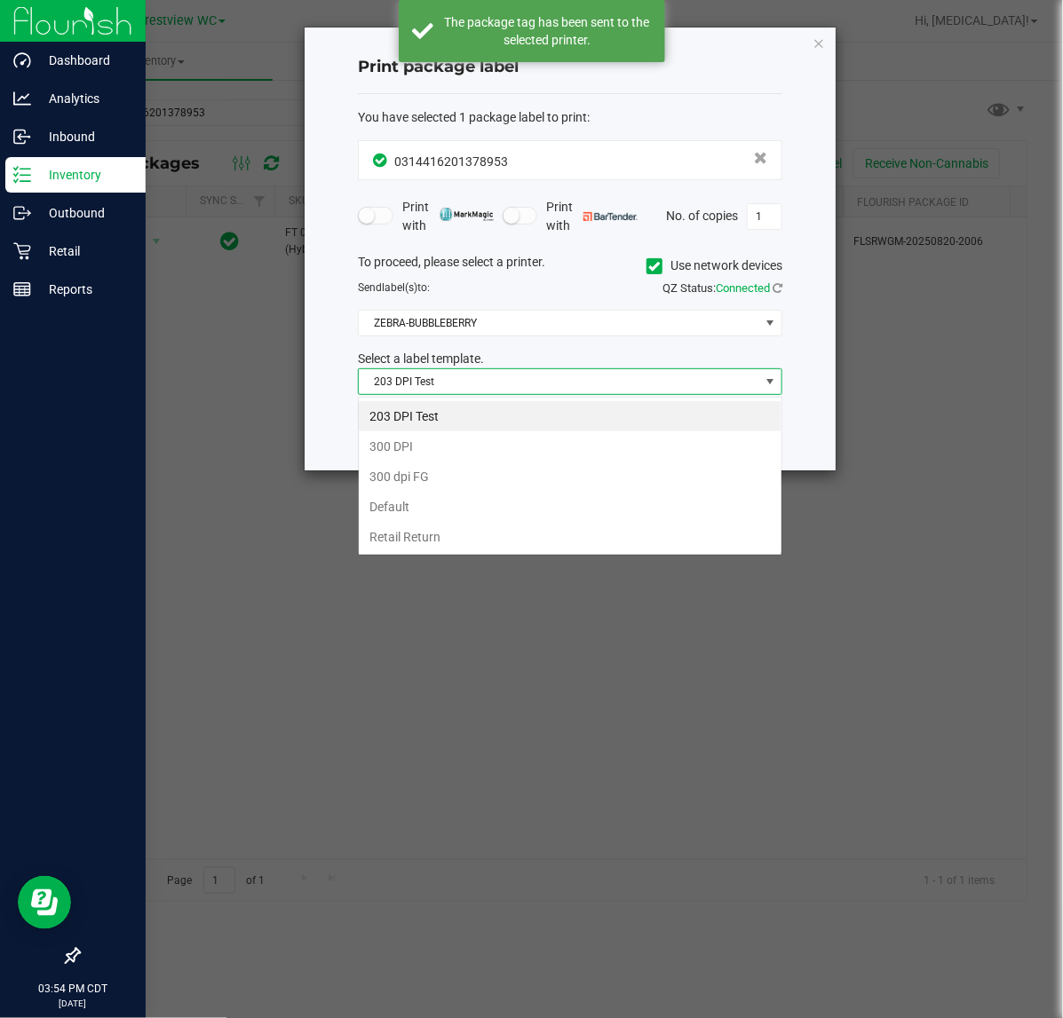
scroll to position [28, 423]
click at [285, 569] on ngb-modal-window "Print package label You have selected 1 package label to print : 03144162013789…" at bounding box center [538, 509] width 1076 height 1018
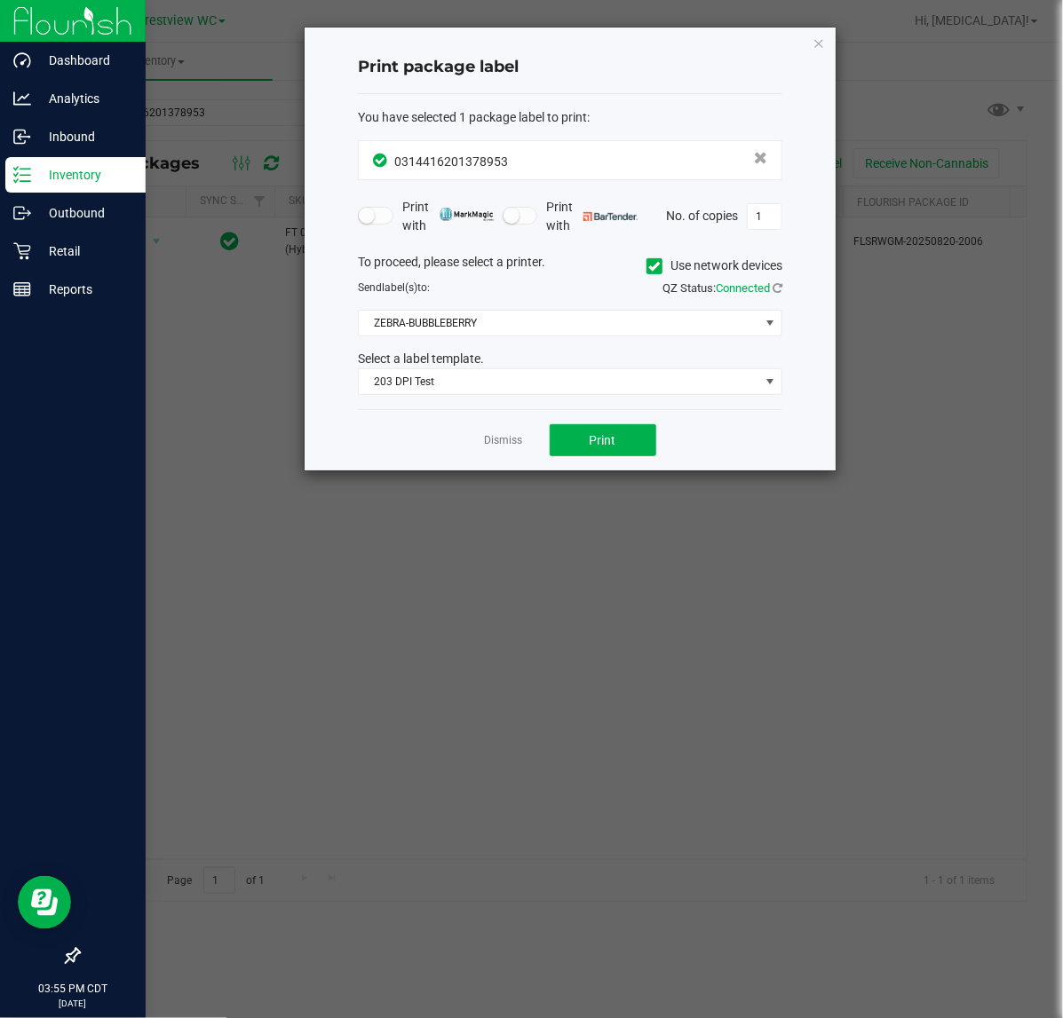
drag, startPoint x: 503, startPoint y: 445, endPoint x: 491, endPoint y: 431, distance: 18.9
click at [502, 444] on link "Dismiss" at bounding box center [504, 440] width 38 height 15
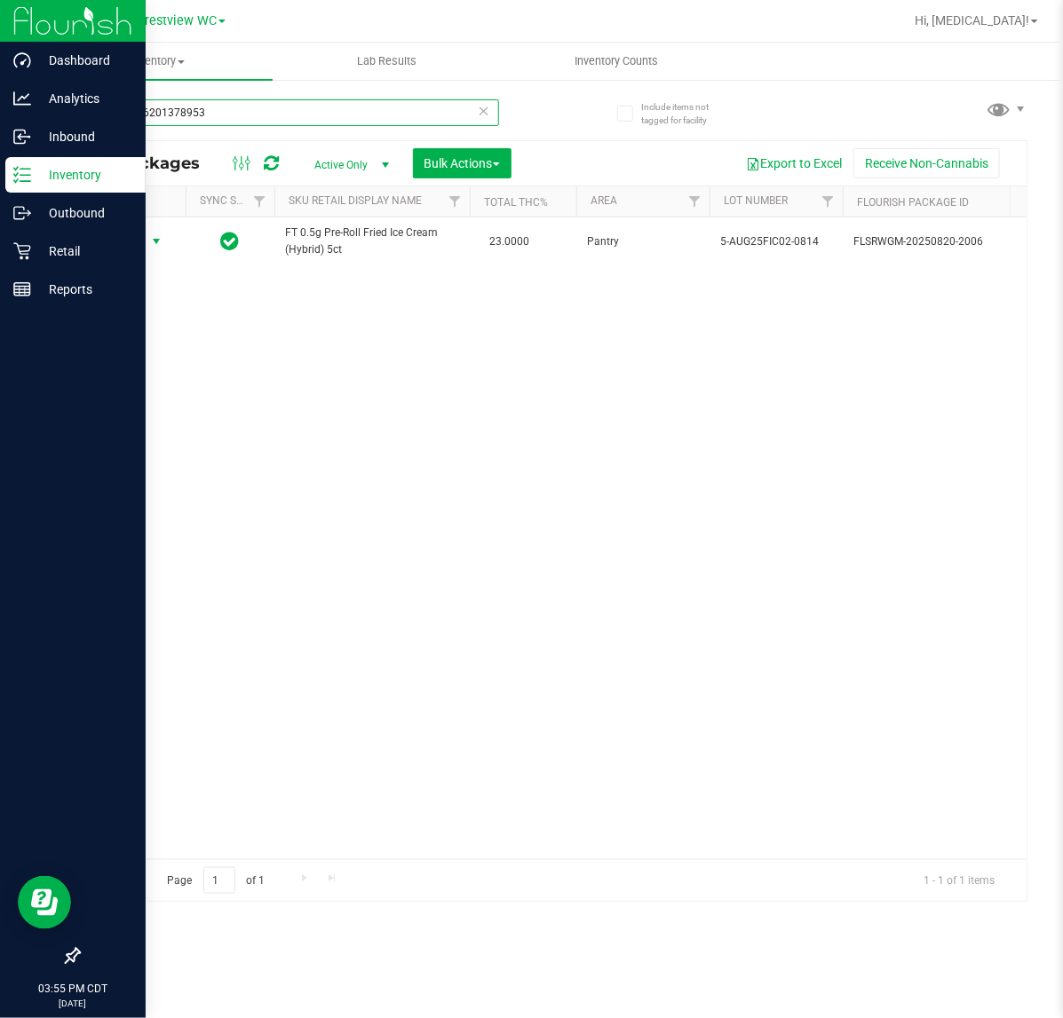
click at [201, 111] on input "0314416201378953" at bounding box center [288, 112] width 421 height 27
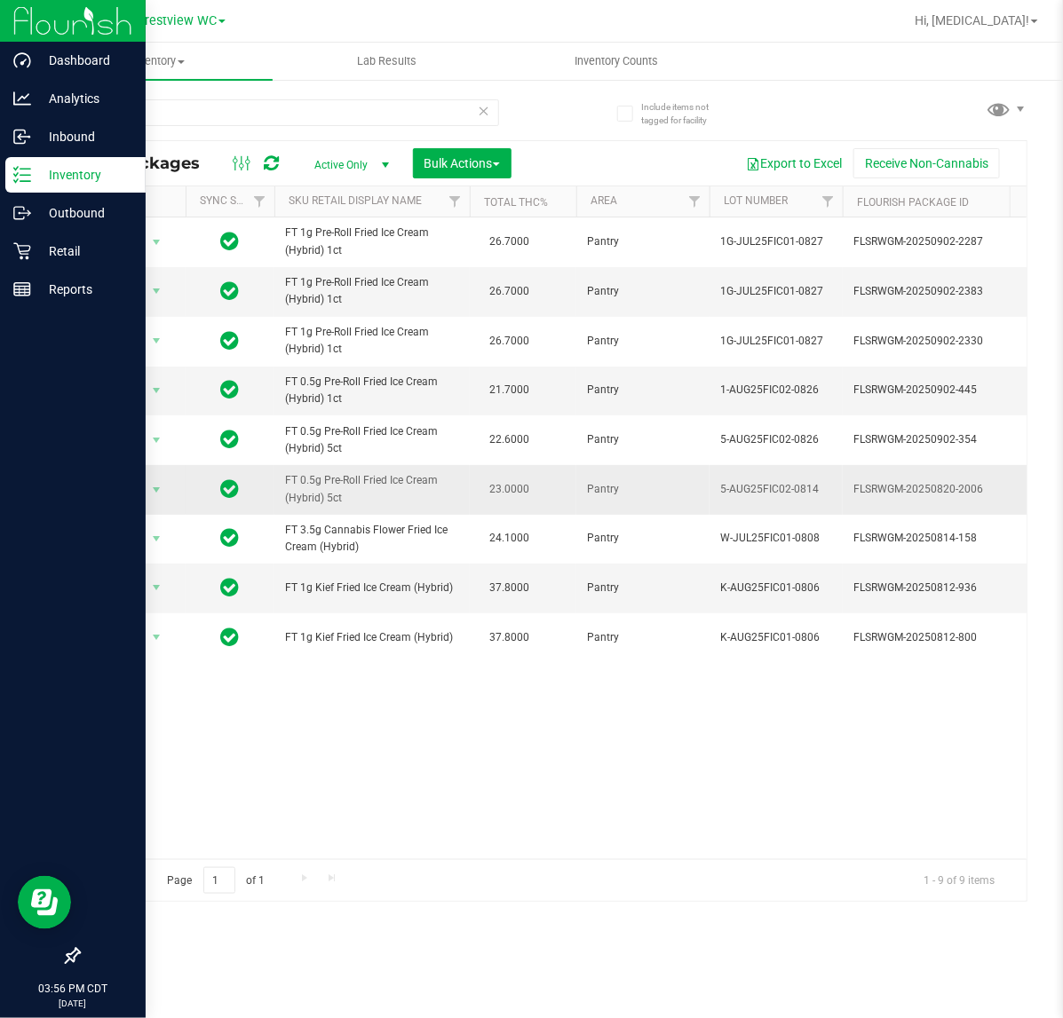
click at [321, 485] on span "FT 0.5g Pre-Roll Fried Ice Cream (Hybrid) 5ct" at bounding box center [372, 489] width 174 height 34
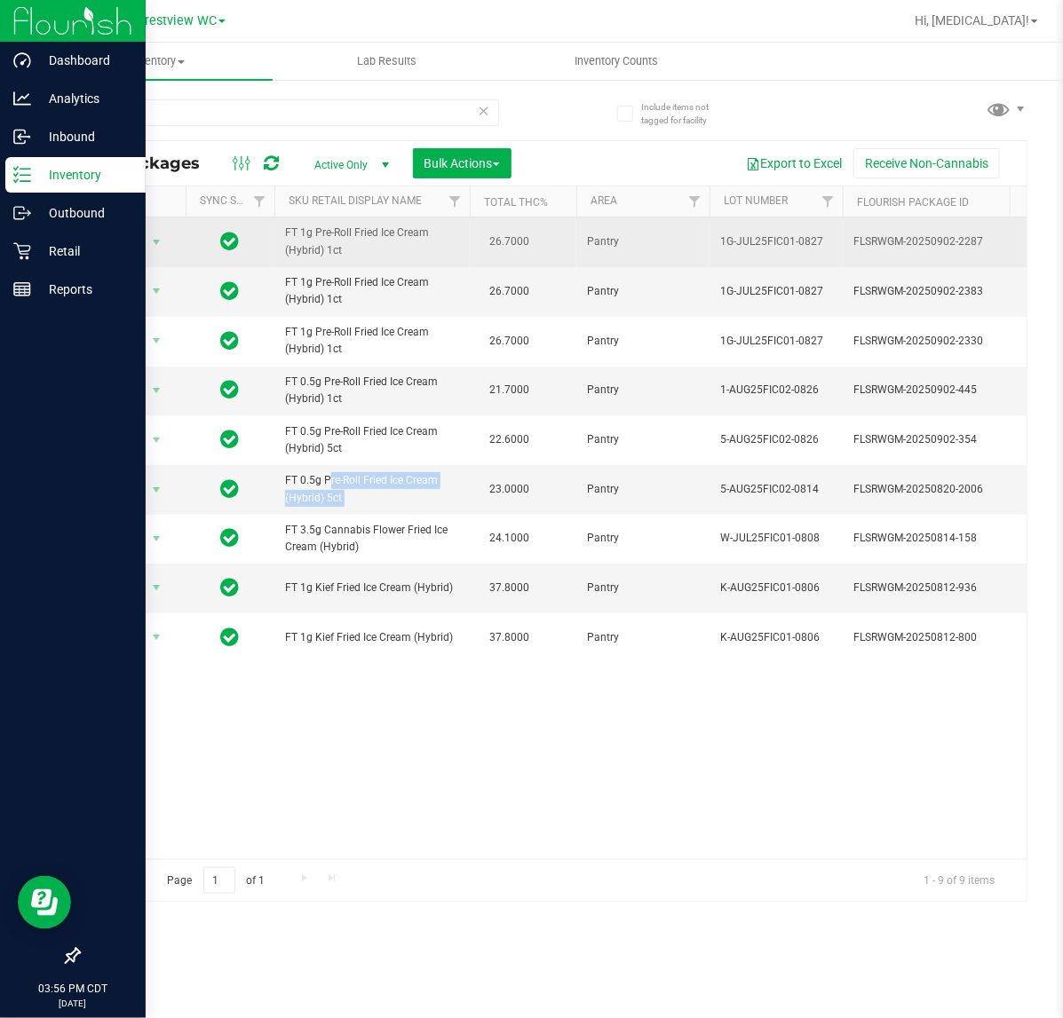
copy td "FT 0.5g Pre-Roll Fried Ice Cream (Hybrid) 5ct"
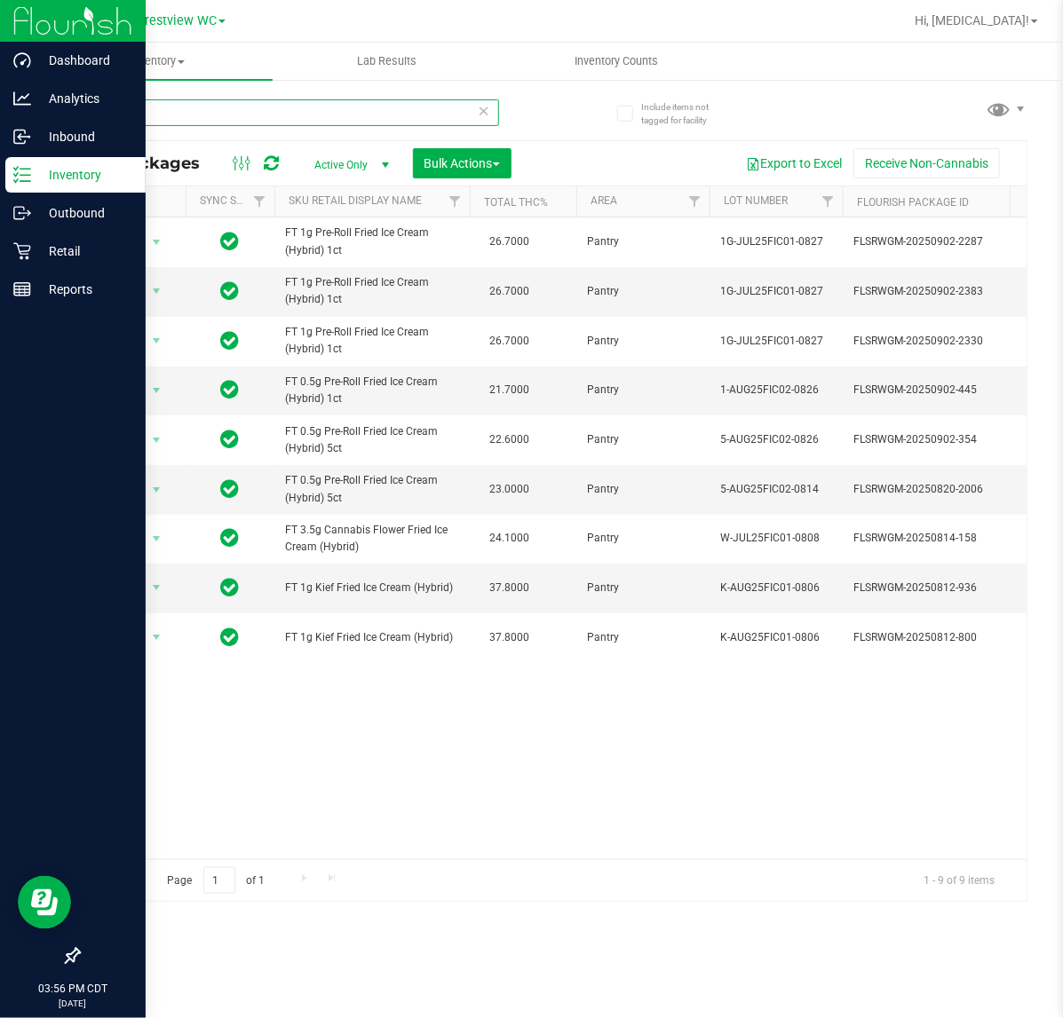
click at [223, 112] on input "fic" at bounding box center [288, 112] width 421 height 27
paste input "FT 0.5g Pre-Roll Fried Ice Cream (Hybrid) 5ct"
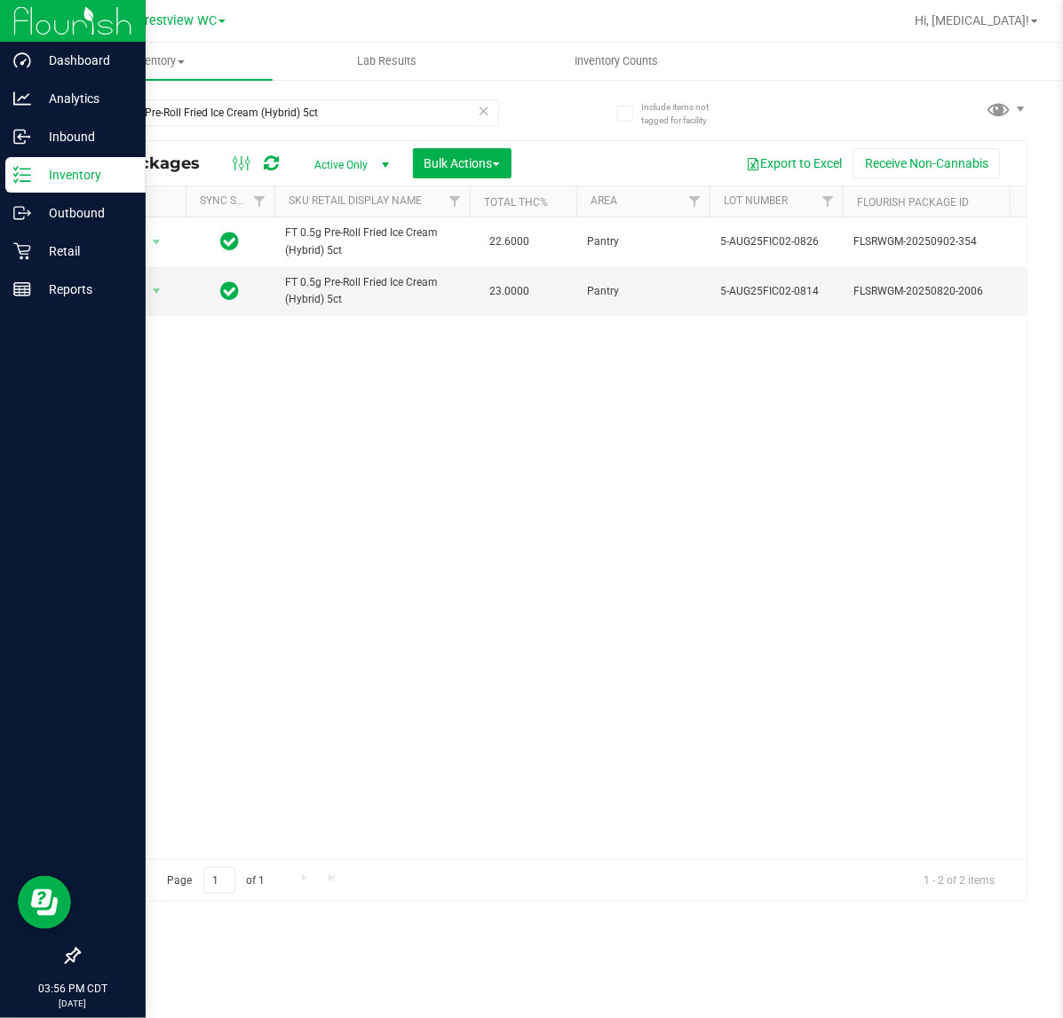
drag, startPoint x: 355, startPoint y: 632, endPoint x: 351, endPoint y: 618, distance: 14.9
click at [353, 626] on div "Action Action Edit attributes Global inventory Locate package Package audit log…" at bounding box center [552, 539] width 947 height 642
click at [370, 112] on input "FT 0.5g Pre-Roll Fried Ice Cream (Hybrid) 5ct" at bounding box center [288, 112] width 421 height 27
click at [360, 114] on input "FT 0.5g Pre-Roll Fried Ice Cream (Hybrid) 5ct" at bounding box center [288, 112] width 421 height 27
click at [356, 107] on input "FT 0.5g Pre-Roll Fried Ice Cream (Hybrid) 5ct" at bounding box center [288, 112] width 421 height 27
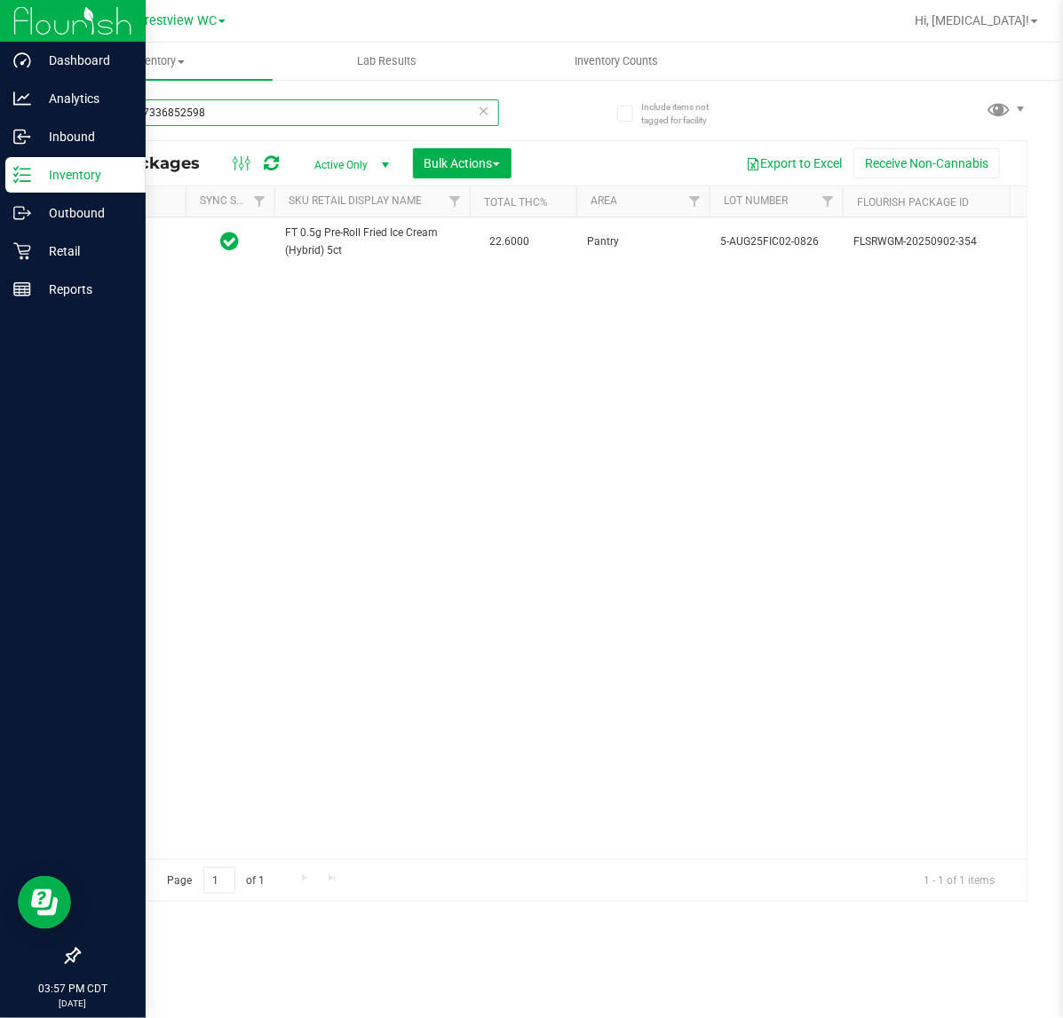
type input "4164827336852598"
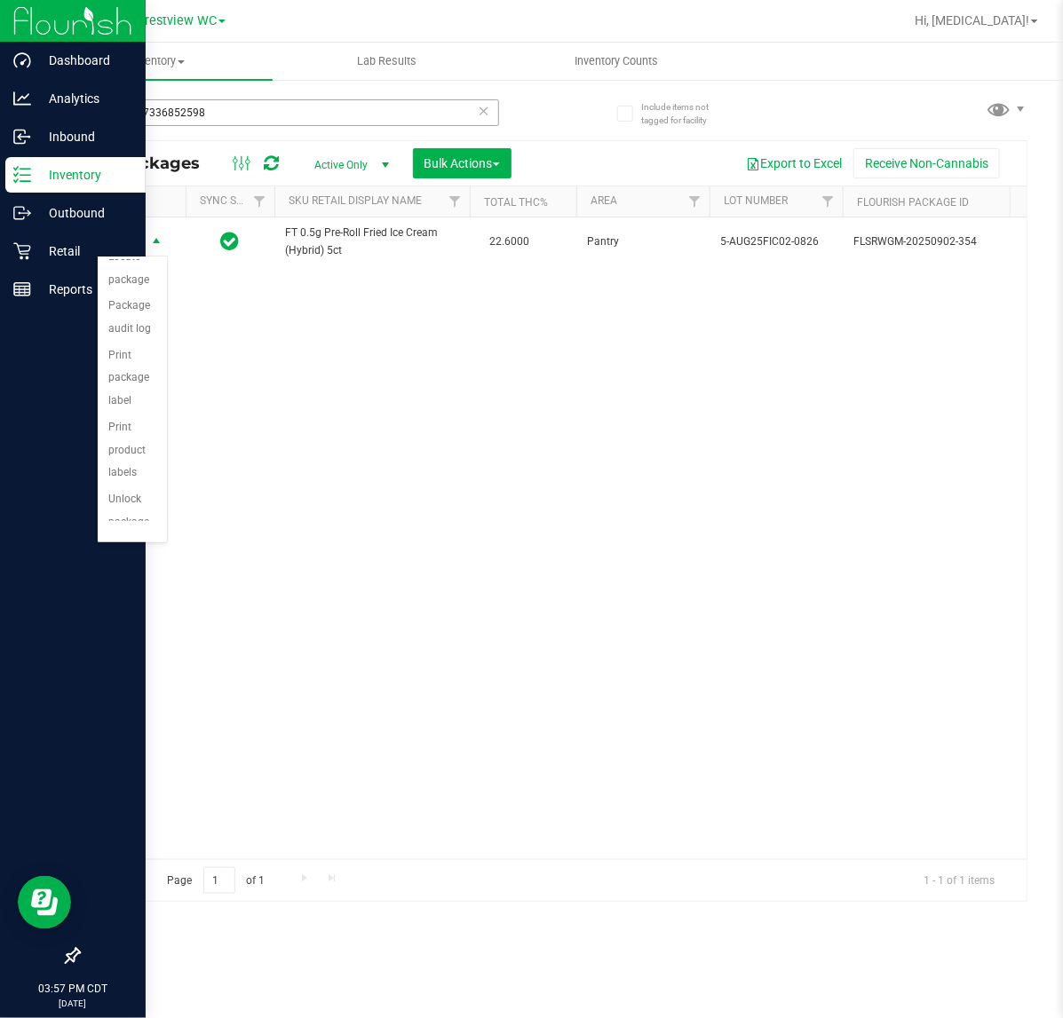
scroll to position [131, 0]
click at [131, 487] on li "Unlock package" at bounding box center [132, 495] width 69 height 49
